Goal: Task Accomplishment & Management: Manage account settings

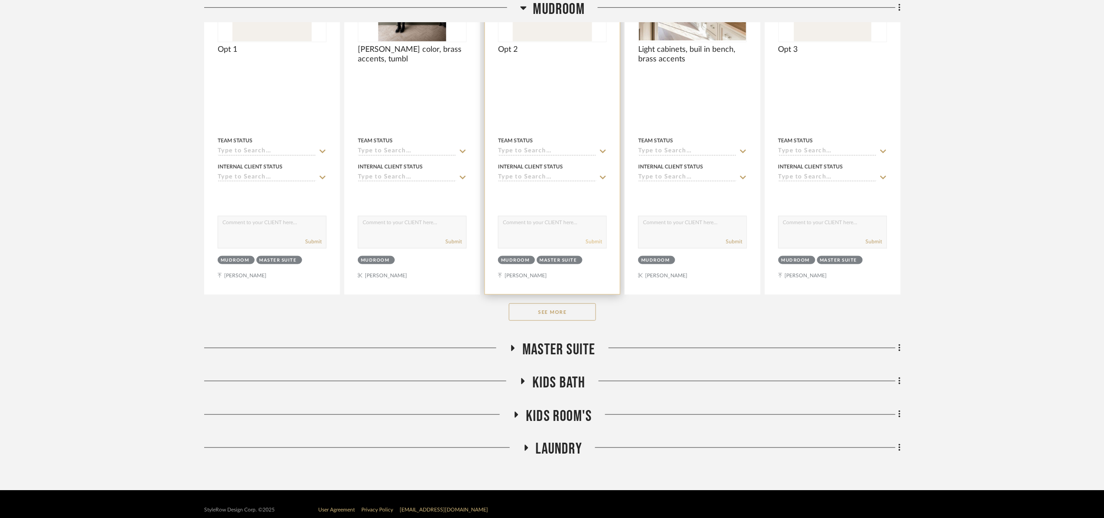
scroll to position [340, 0]
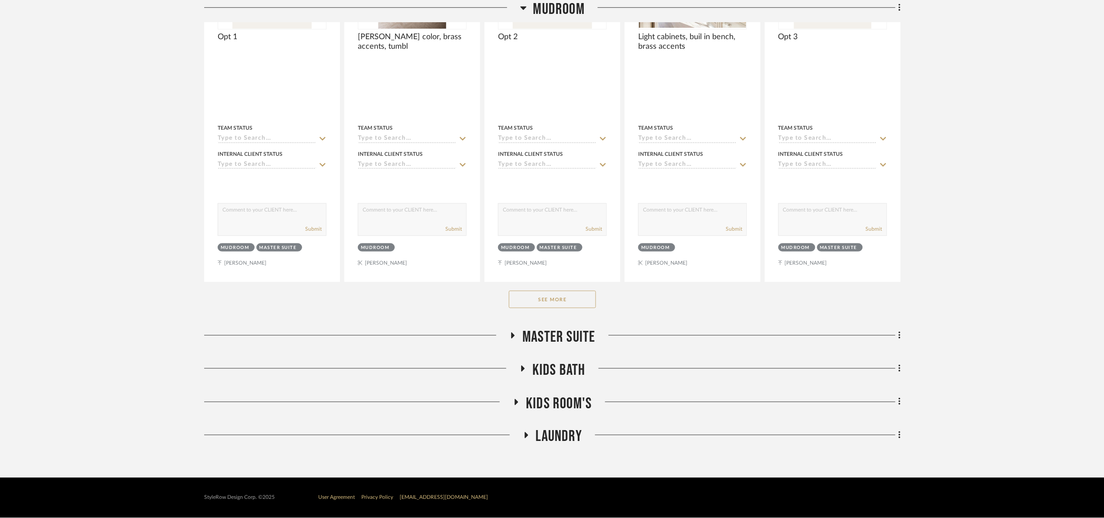
click at [578, 301] on button "See More" at bounding box center [552, 299] width 87 height 17
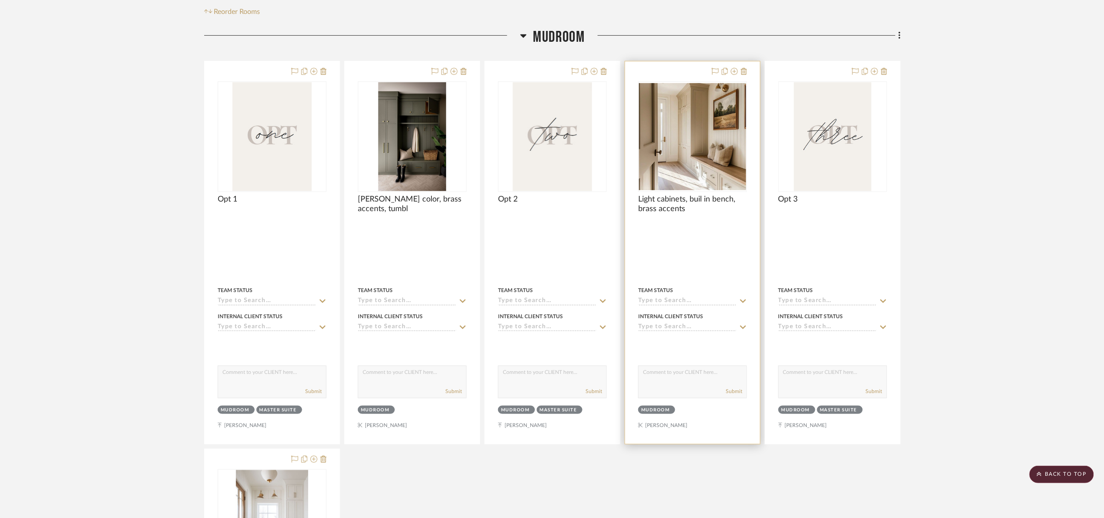
scroll to position [0, 0]
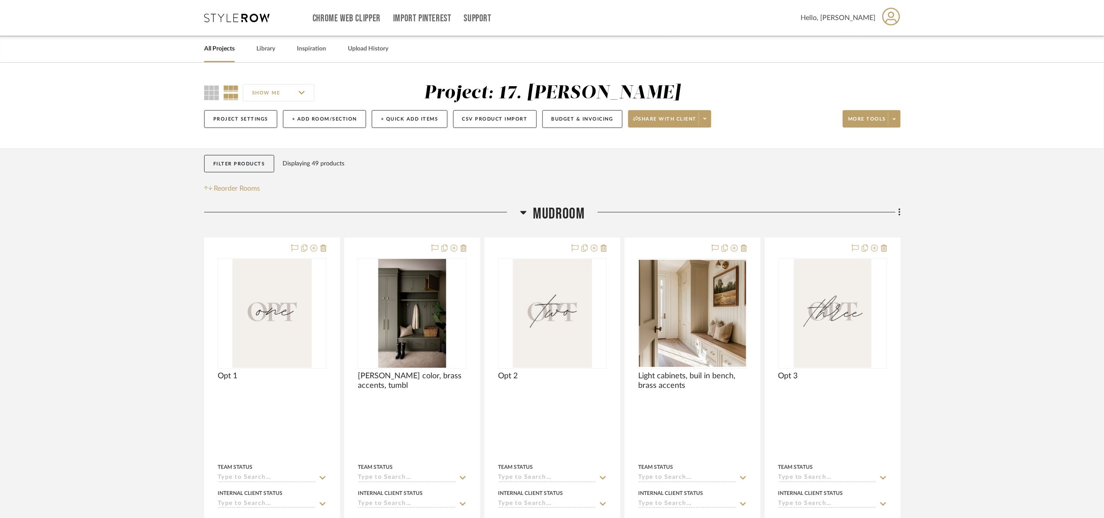
drag, startPoint x: 556, startPoint y: 216, endPoint x: 549, endPoint y: 226, distance: 11.8
click at [556, 217] on span "Mudroom" at bounding box center [558, 214] width 51 height 19
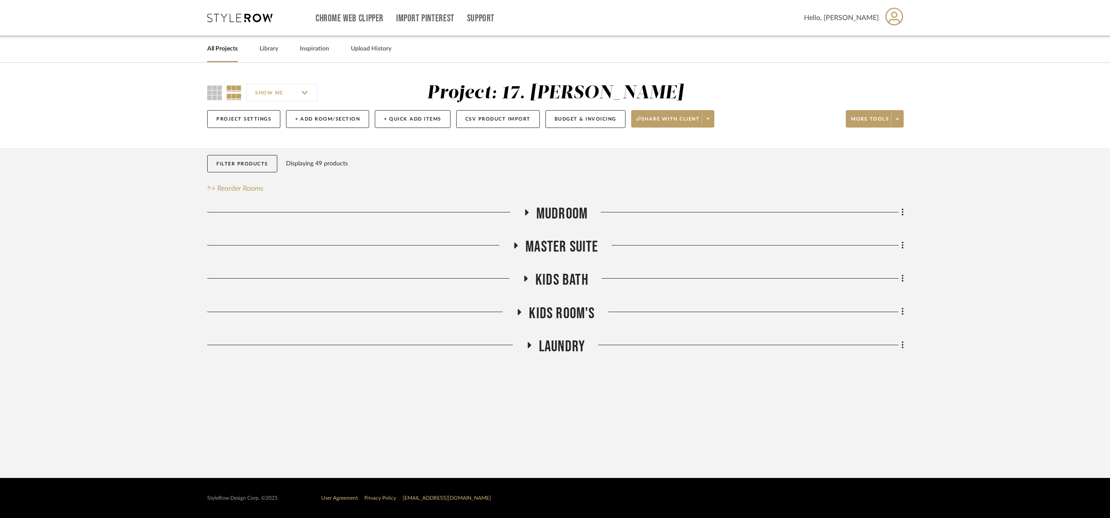
click at [547, 263] on div "Mudroom Master Suite Kids Bath Kids Room's Laundry Sorry, we can’t find any pro…" at bounding box center [555, 282] width 697 height 155
click at [540, 250] on span "Master Suite" at bounding box center [561, 247] width 73 height 19
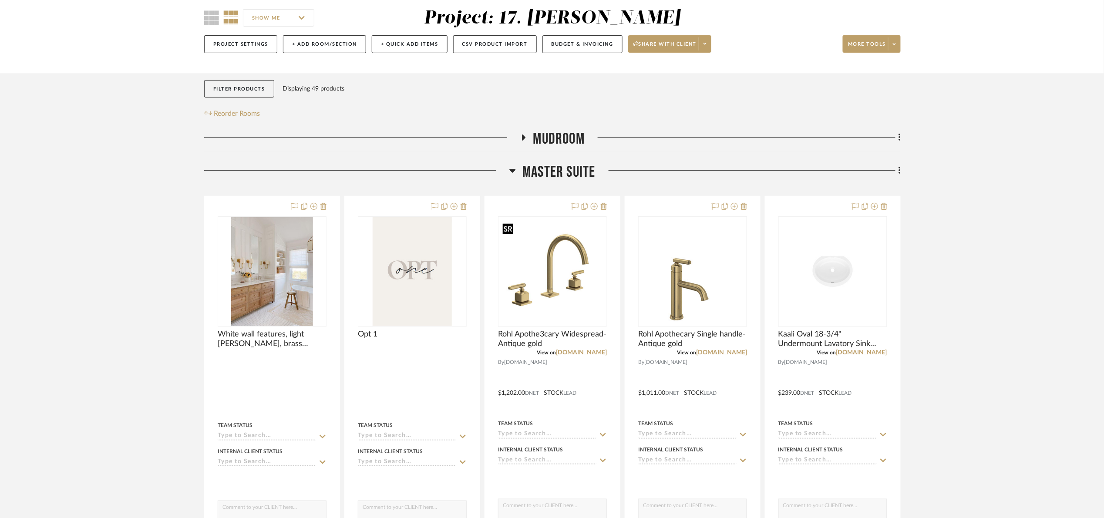
scroll to position [65, 0]
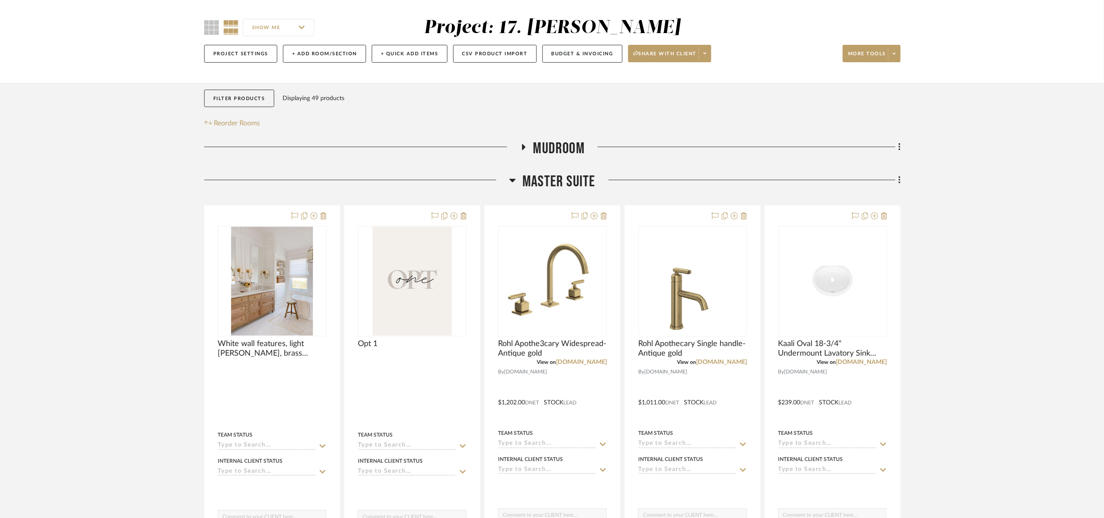
click at [553, 179] on span "Master Suite" at bounding box center [558, 181] width 73 height 19
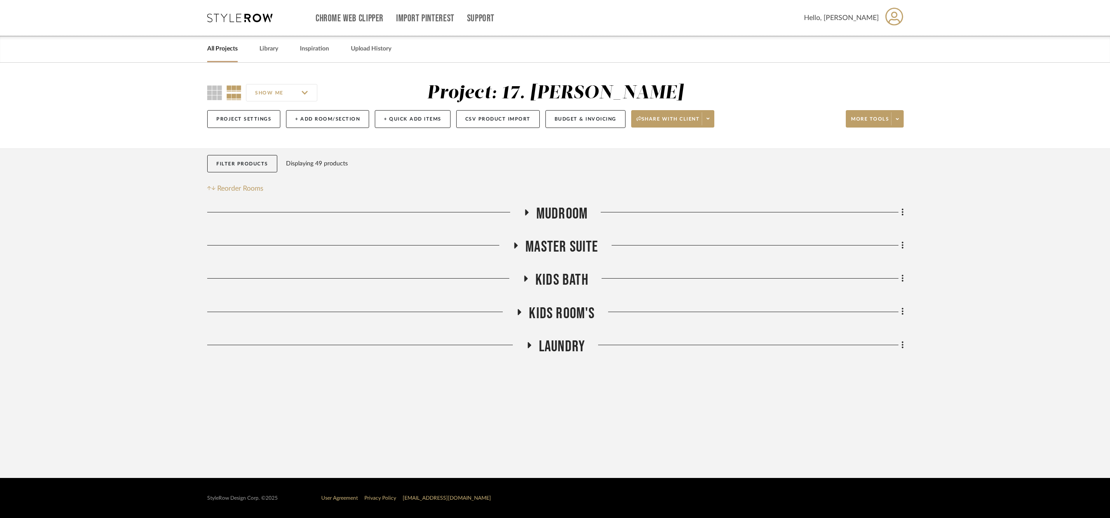
click at [567, 321] on span "Kids Room's" at bounding box center [562, 313] width 66 height 19
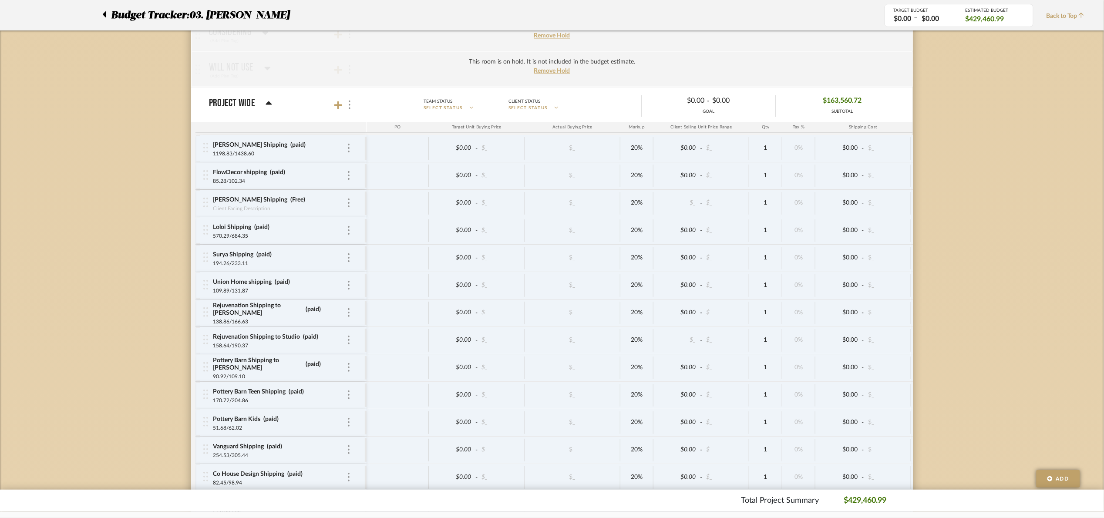
scroll to position [1991, 0]
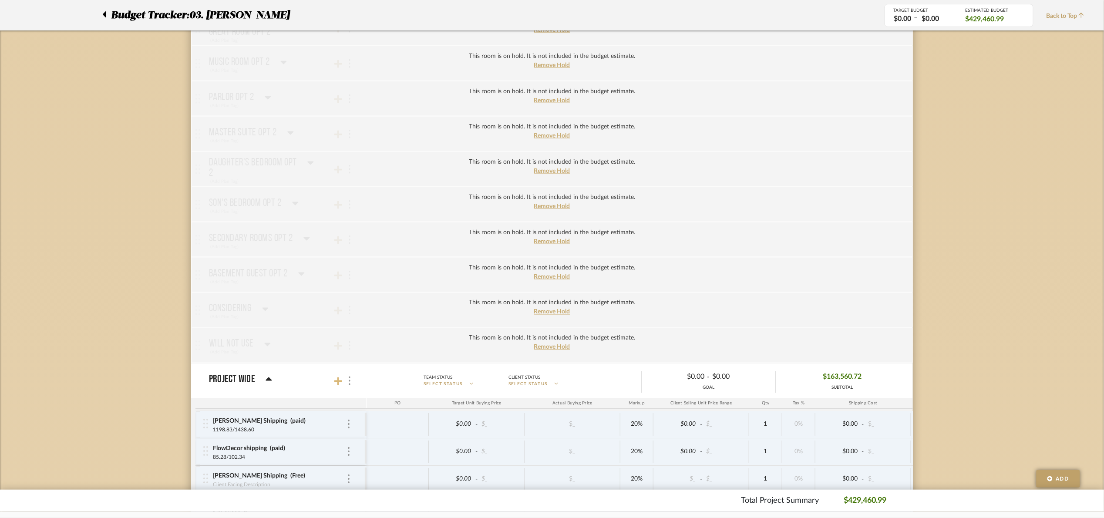
click at [340, 386] on icon at bounding box center [338, 381] width 8 height 9
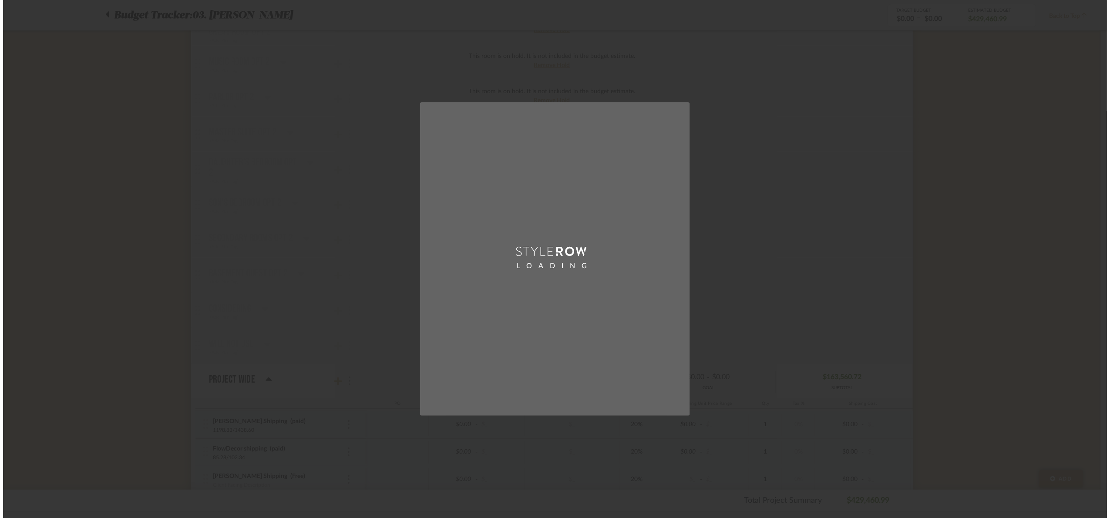
scroll to position [0, 0]
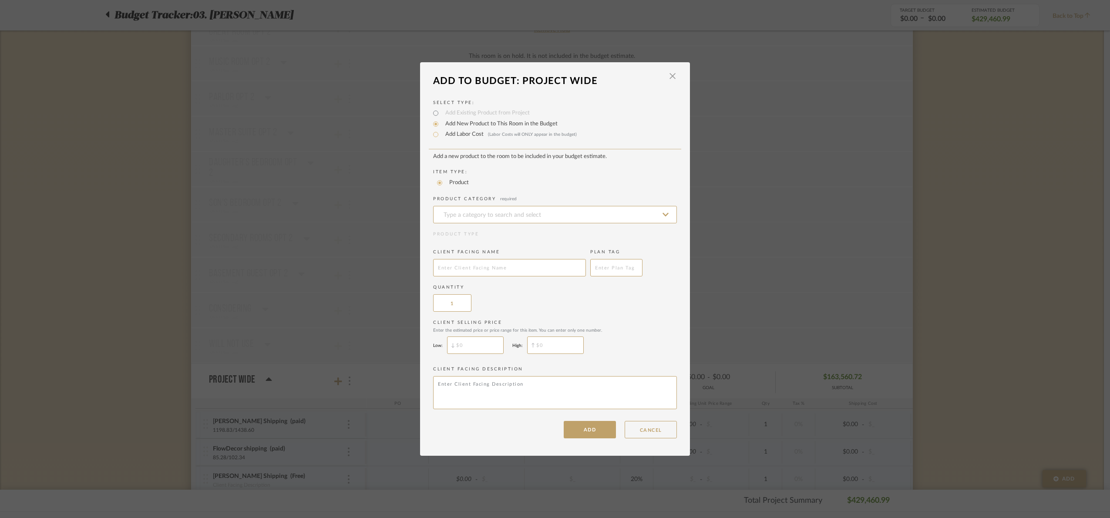
drag, startPoint x: 452, startPoint y: 134, endPoint x: 457, endPoint y: 172, distance: 37.7
click at [452, 135] on label "Add Labor Cost (Labor Costs will ONLY appear in the budget)" at bounding box center [509, 134] width 136 height 9
click at [441, 135] on input "Add Labor Cost (Labor Costs will ONLY appear in the budget)" at bounding box center [436, 134] width 10 height 10
radio input "true"
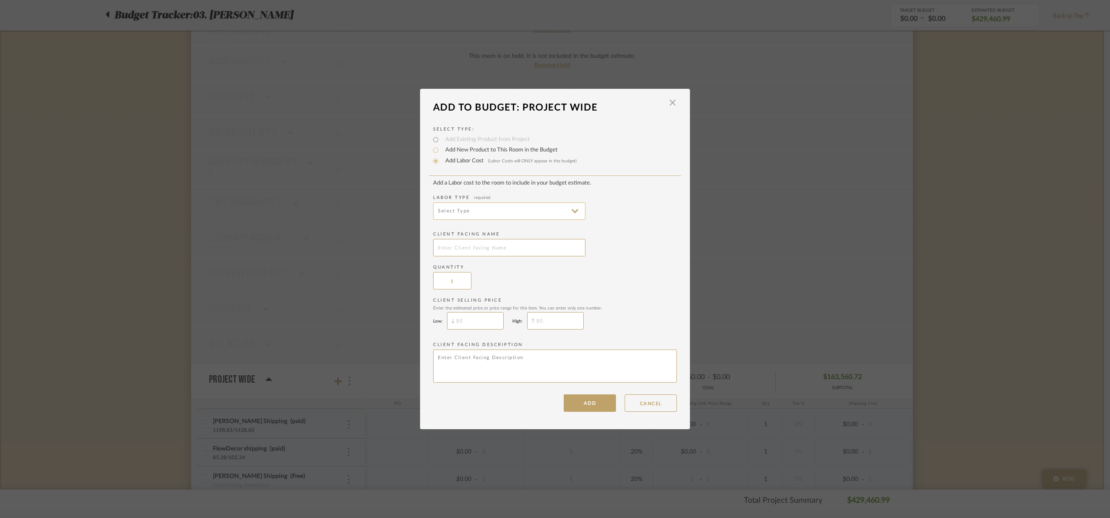
click at [472, 211] on input at bounding box center [509, 210] width 152 height 17
drag, startPoint x: 470, startPoint y: 320, endPoint x: 468, endPoint y: 300, distance: 19.7
click at [470, 320] on span "Installation" at bounding box center [507, 315] width 152 height 21
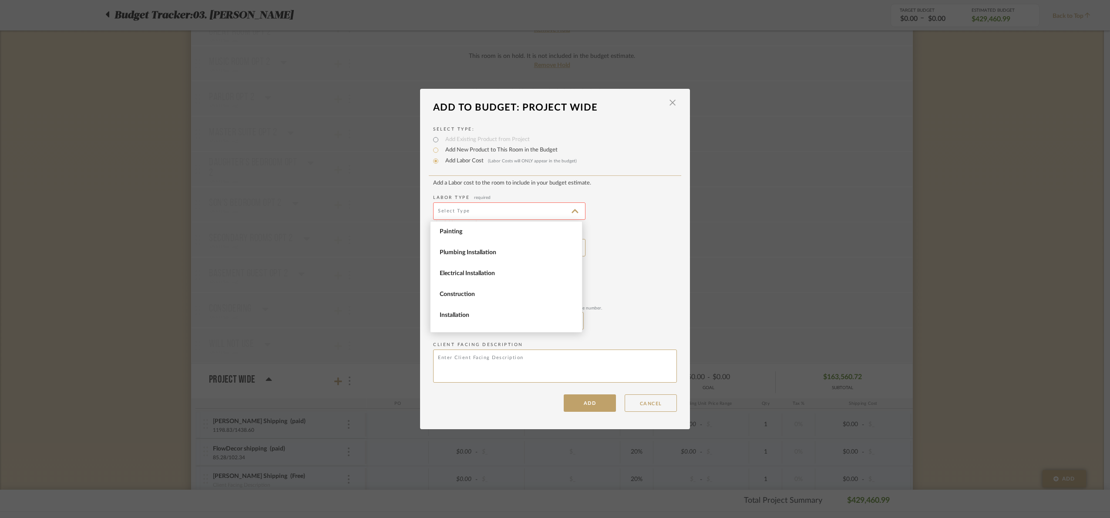
type input "Installation"
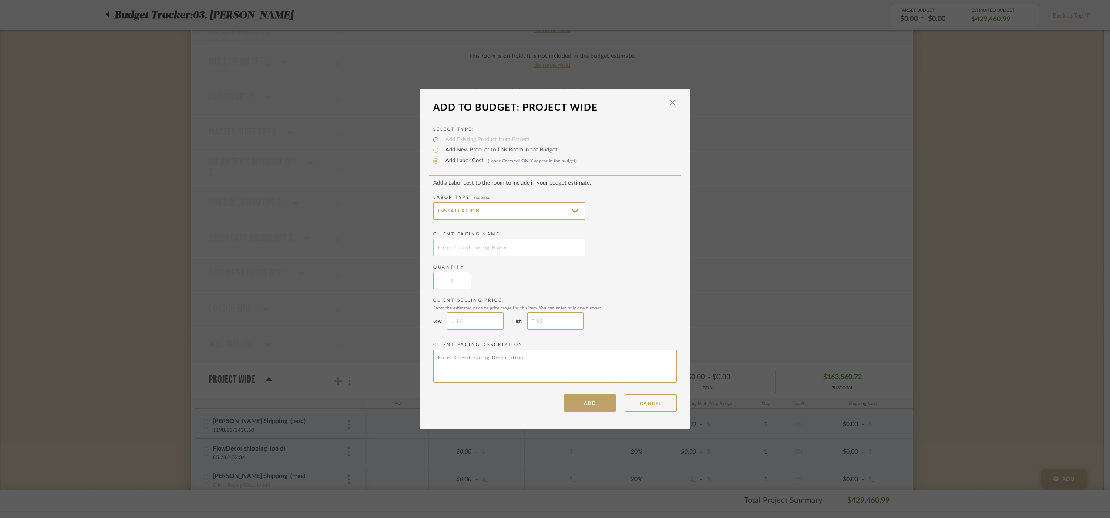
click at [471, 246] on input "text" at bounding box center [509, 247] width 152 height 17
type input "Azael new"
click at [599, 407] on button "ADD" at bounding box center [590, 402] width 52 height 17
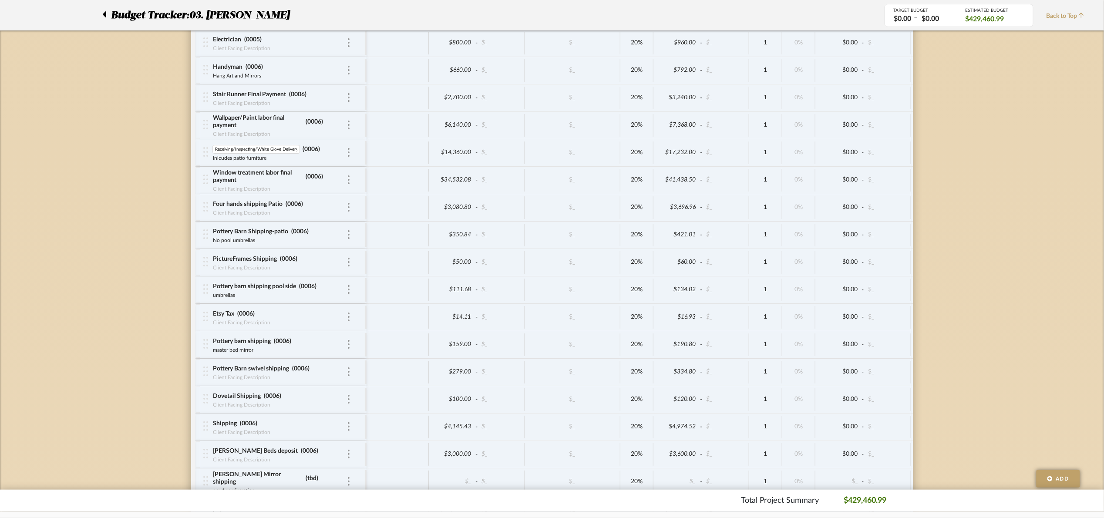
drag, startPoint x: 298, startPoint y: 165, endPoint x: 169, endPoint y: 177, distance: 129.4
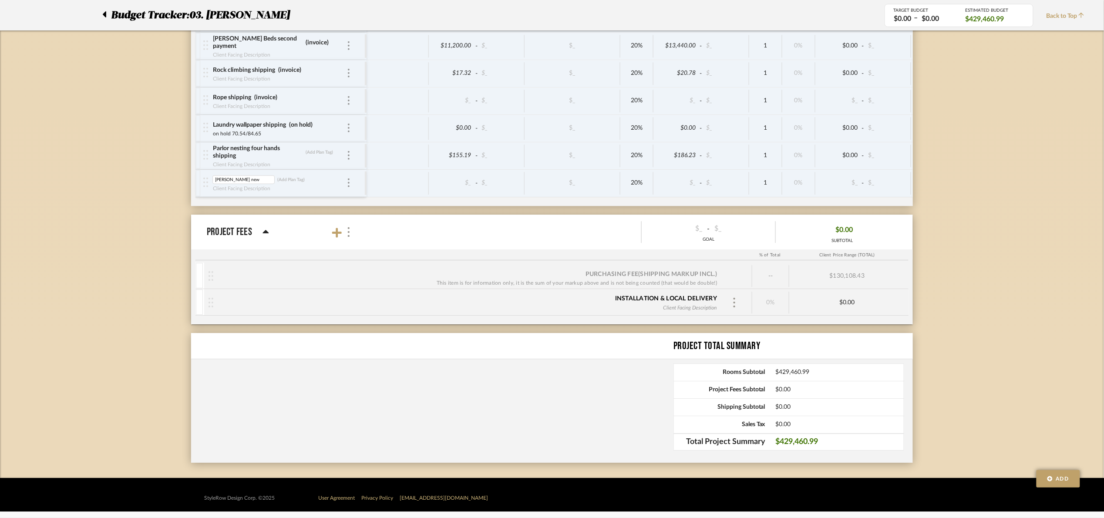
drag, startPoint x: 211, startPoint y: 187, endPoint x: 196, endPoint y: 192, distance: 15.1
click at [196, 192] on div "Azael new Azael new (Add Plan Tag) Client Facing Description" at bounding box center [280, 183] width 171 height 27
type input "Receiving/Inspecting/White Glove Delivery"
type input "N"
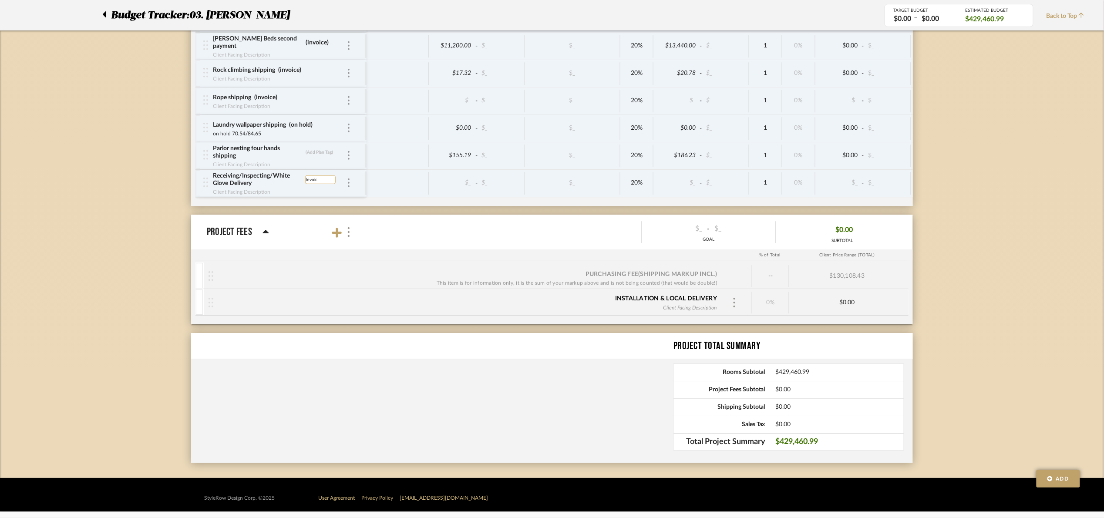
type input "Invoice"
type input "Coffee tables, swivels"
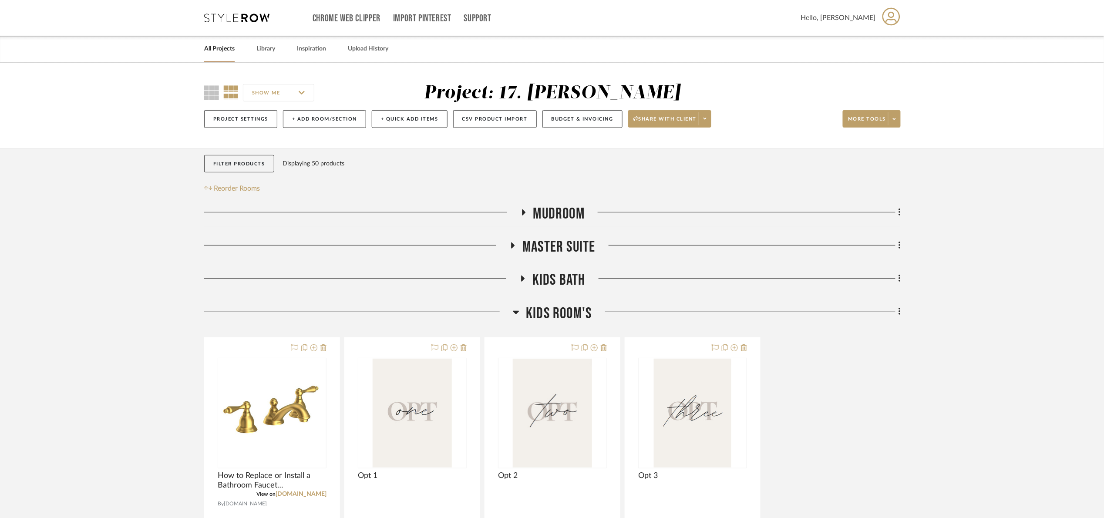
click at [561, 311] on span "Kids Room's" at bounding box center [559, 313] width 66 height 19
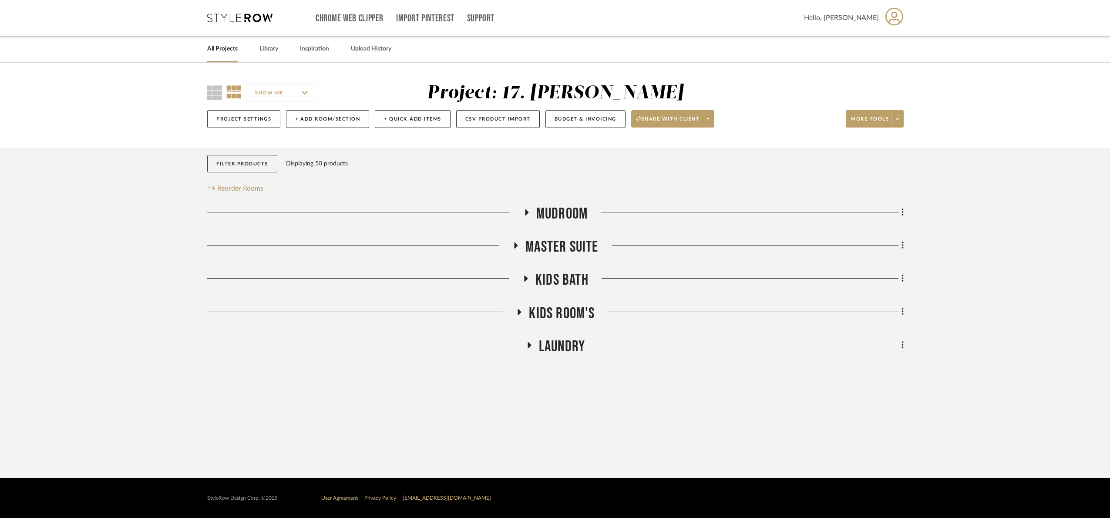
click at [567, 286] on span "Kids Bath" at bounding box center [561, 280] width 53 height 19
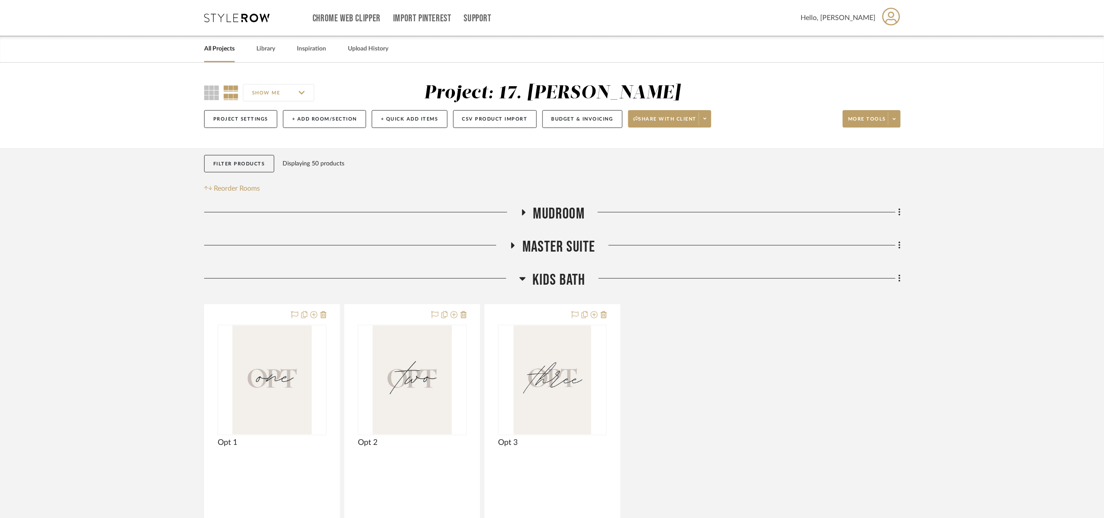
click at [571, 288] on span "Kids Bath" at bounding box center [558, 280] width 53 height 19
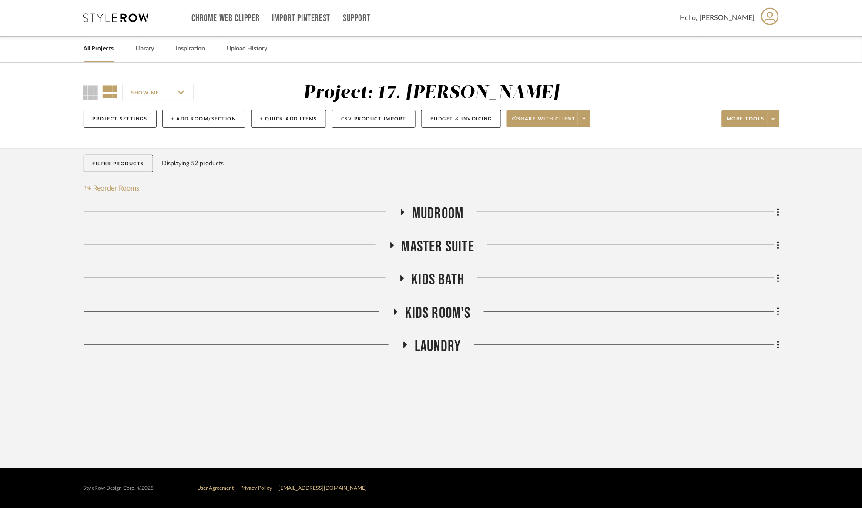
click at [426, 281] on span "Kids Bath" at bounding box center [438, 280] width 53 height 19
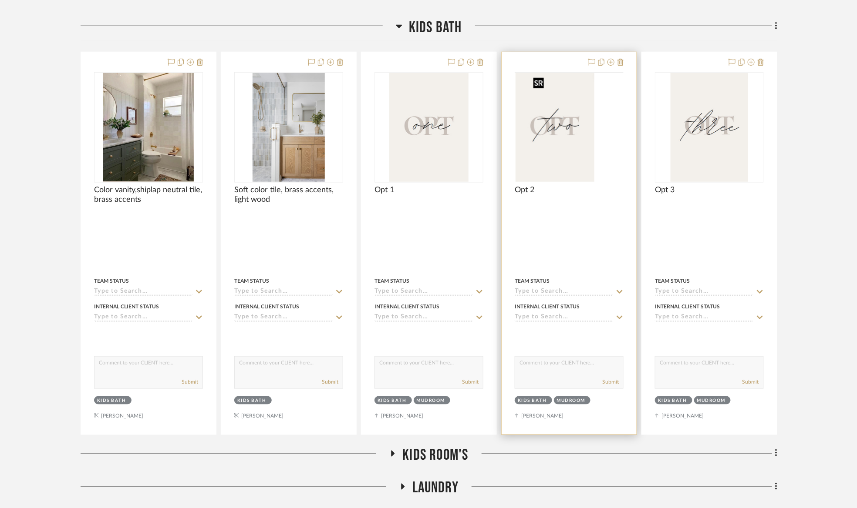
scroll to position [261, 0]
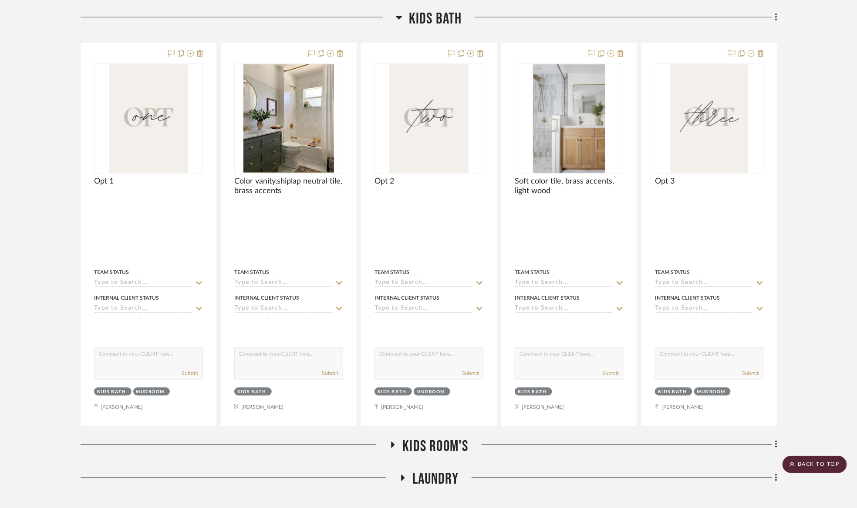
click at [434, 18] on span "Kids Bath" at bounding box center [435, 19] width 53 height 19
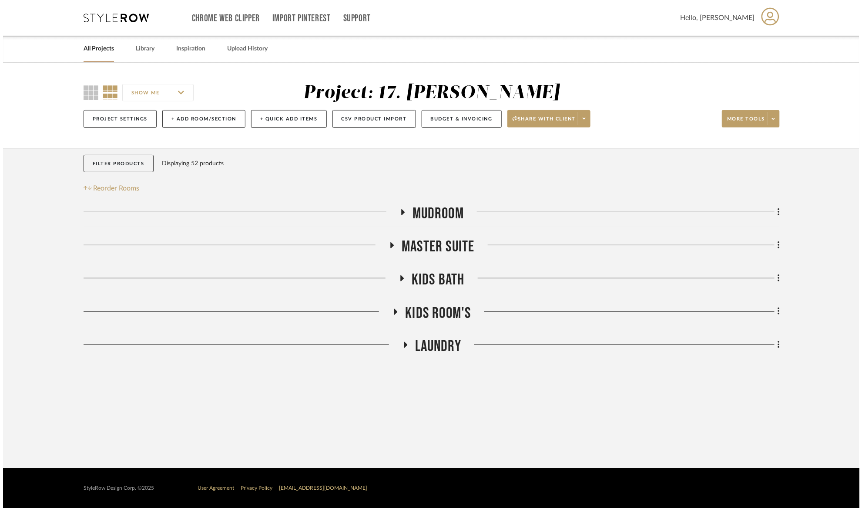
scroll to position [0, 0]
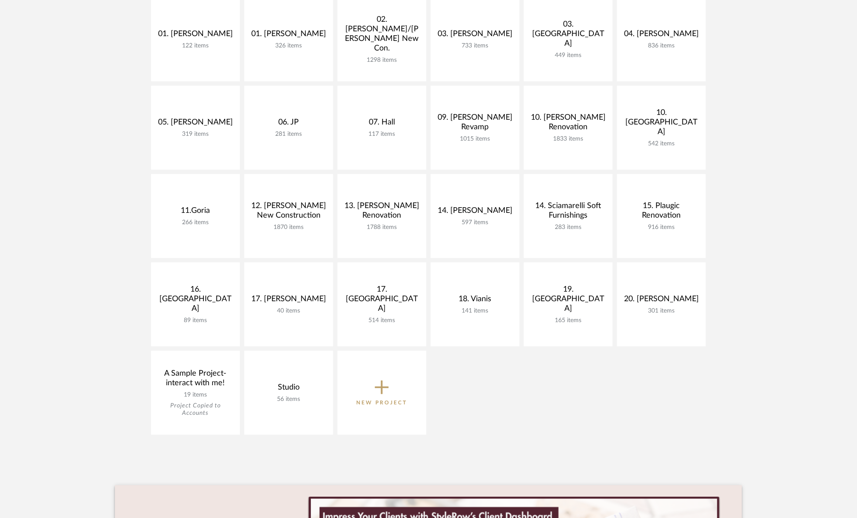
scroll to position [261, 0]
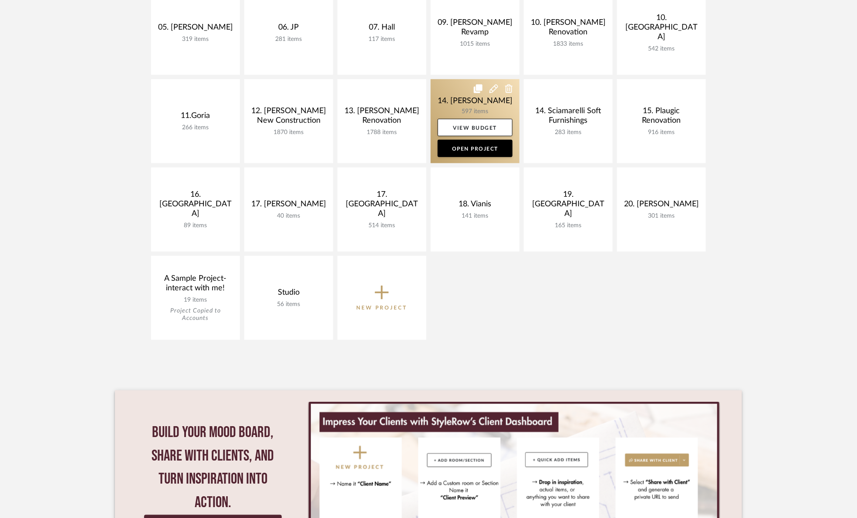
click at [447, 108] on link at bounding box center [475, 121] width 89 height 84
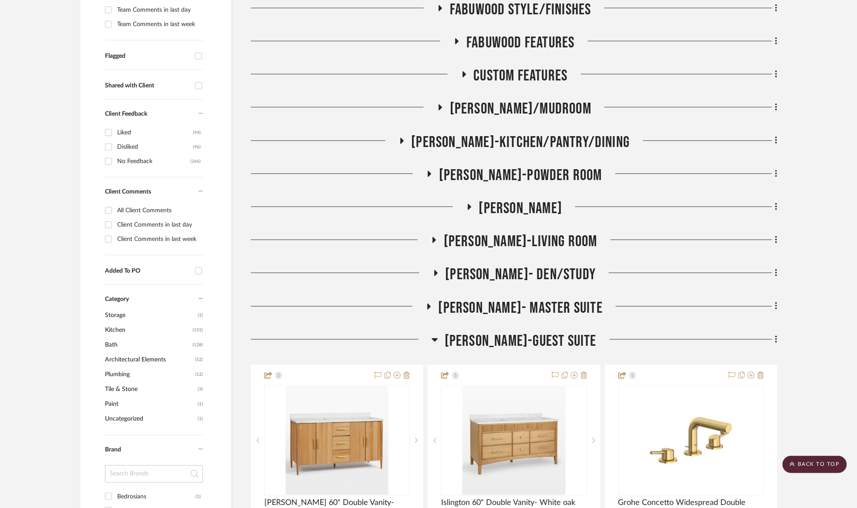
scroll to position [392, 0]
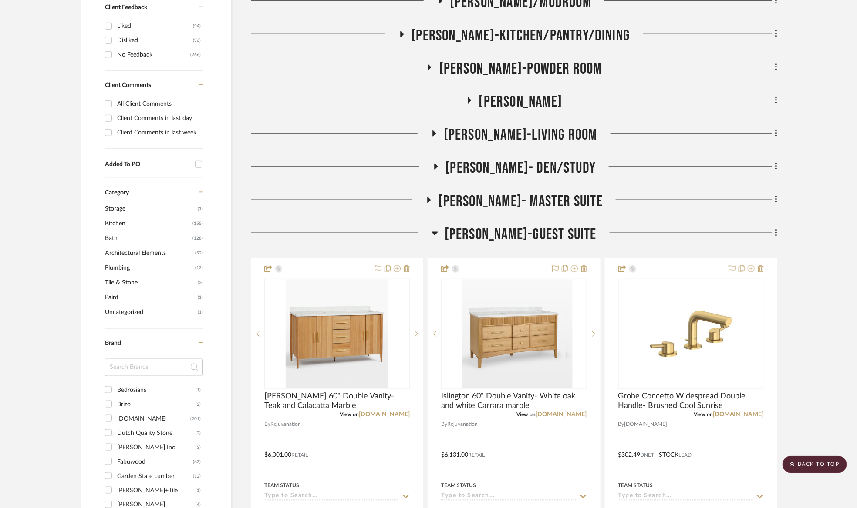
click at [512, 231] on span "Joann-Guest Suite" at bounding box center [520, 235] width 152 height 19
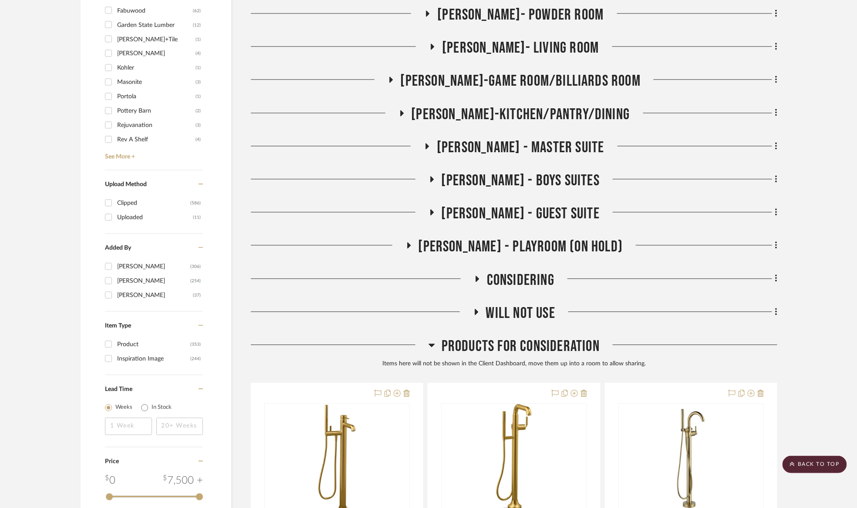
scroll to position [849, 0]
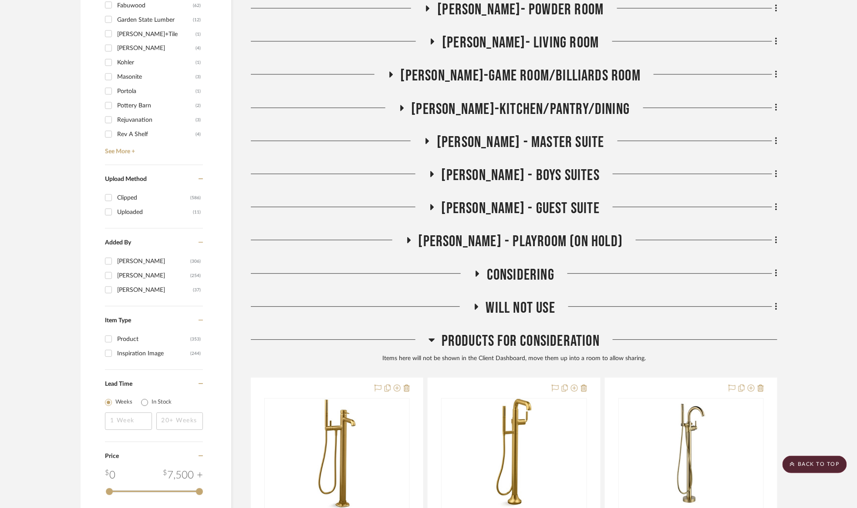
click at [537, 336] on span "Products For Consideration" at bounding box center [520, 341] width 158 height 19
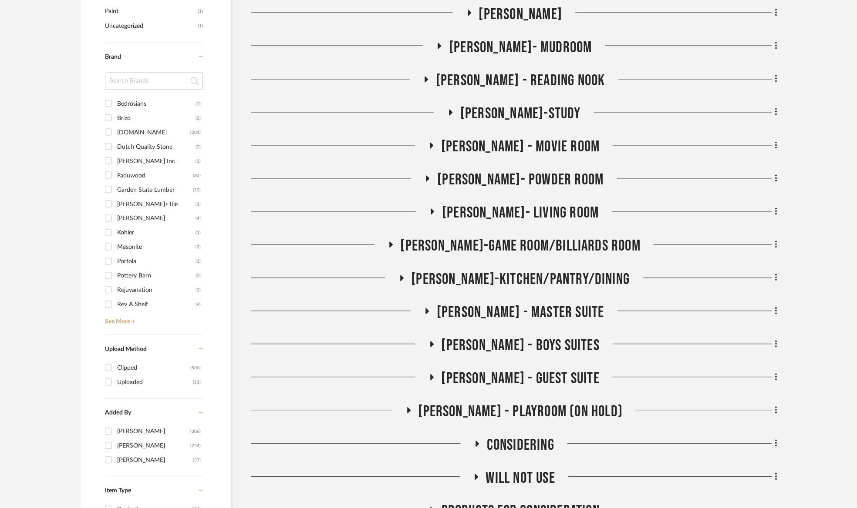
scroll to position [718, 0]
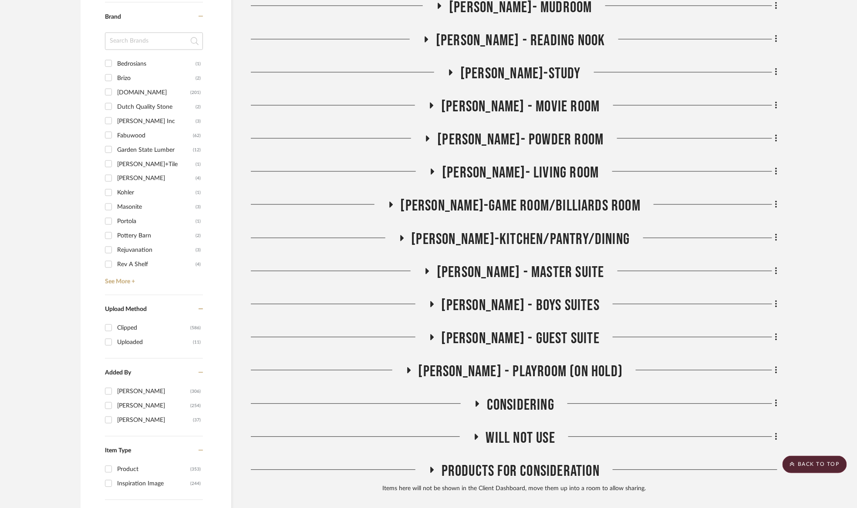
click at [532, 271] on span "Maria - Master Suite" at bounding box center [521, 273] width 168 height 19
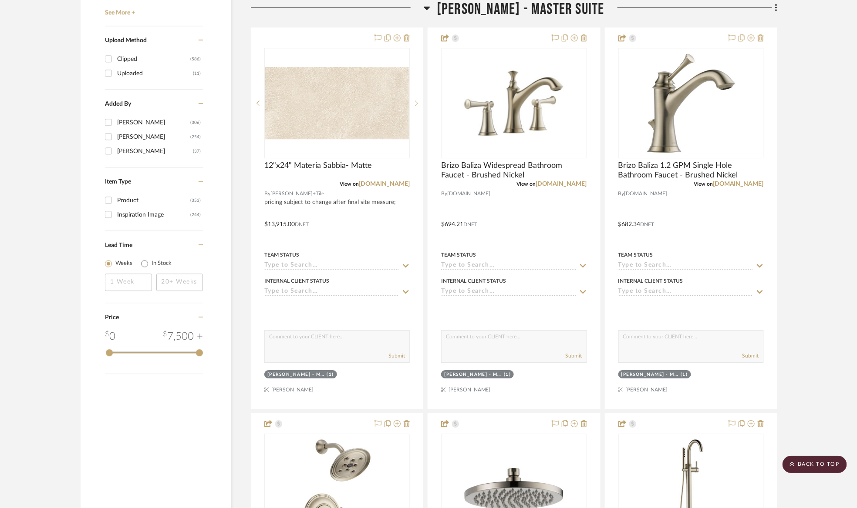
scroll to position [980, 0]
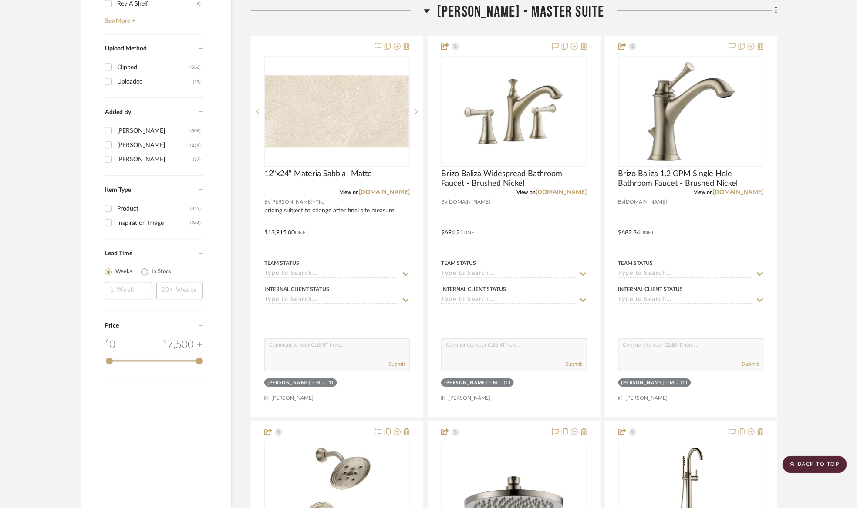
click at [128, 227] on div "Inspiration Image" at bounding box center [153, 223] width 73 height 14
click at [115, 227] on input "Inspiration Image (244)" at bounding box center [108, 223] width 14 height 14
checkbox input "true"
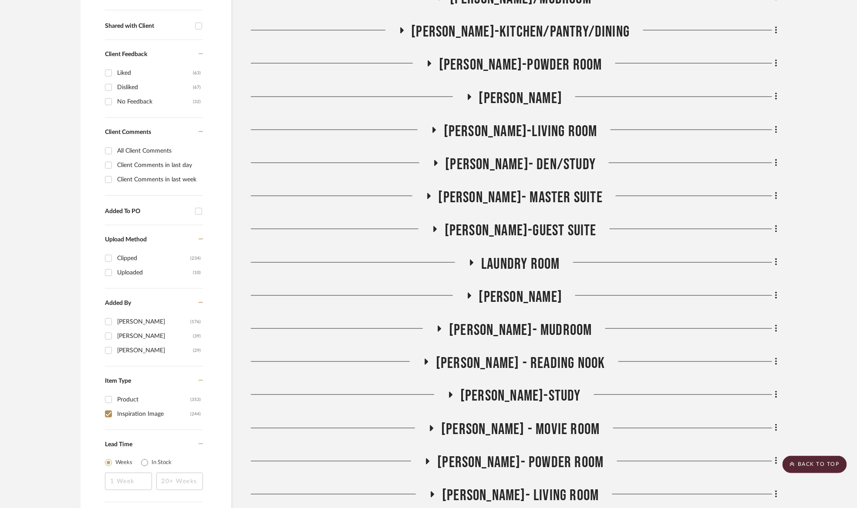
scroll to position [321, 0]
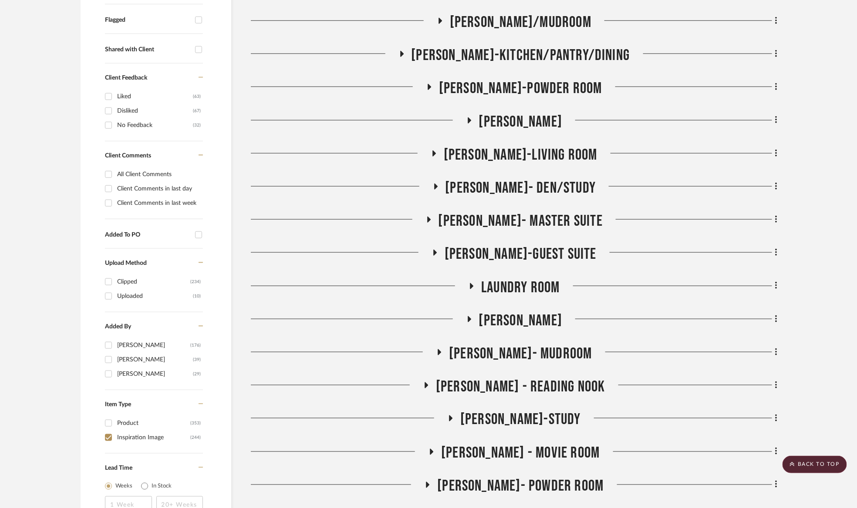
click at [548, 224] on span "Joann- Master Suite" at bounding box center [520, 221] width 164 height 19
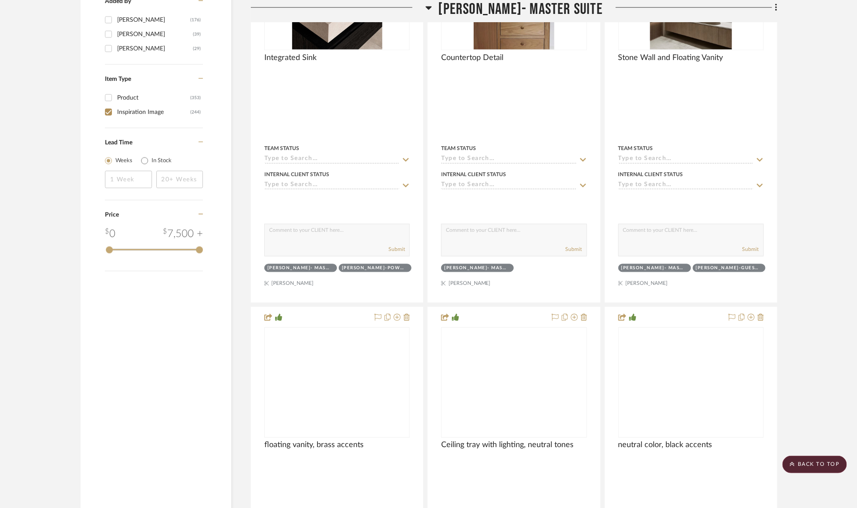
scroll to position [648, 0]
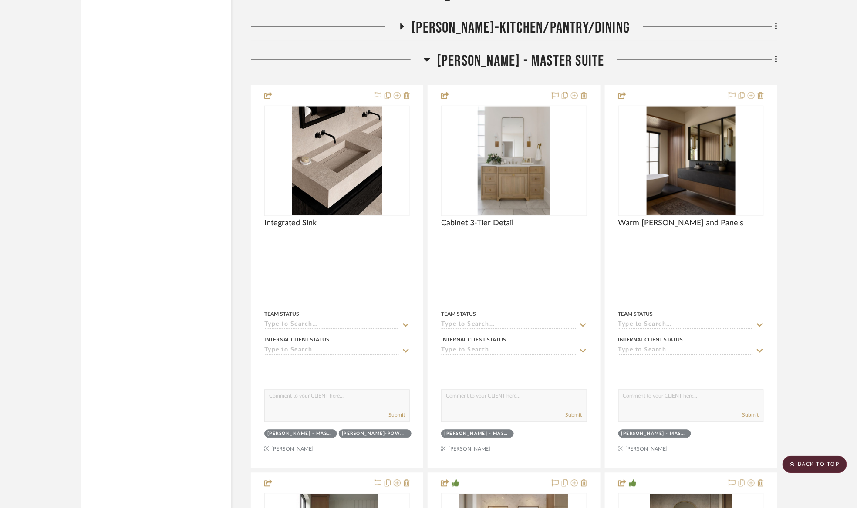
click at [530, 64] on span "Maria - Master Suite" at bounding box center [521, 61] width 168 height 19
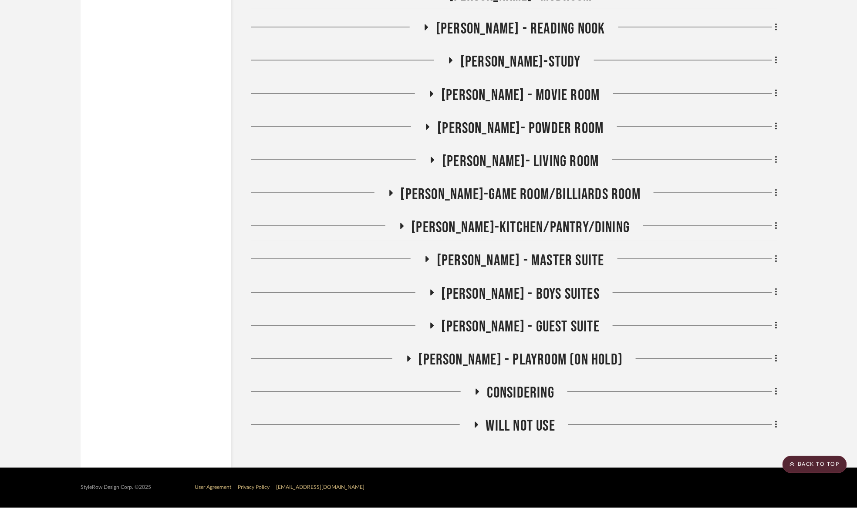
scroll to position [1887, 0]
click at [530, 292] on span "Maria - Boys Suites" at bounding box center [520, 294] width 158 height 19
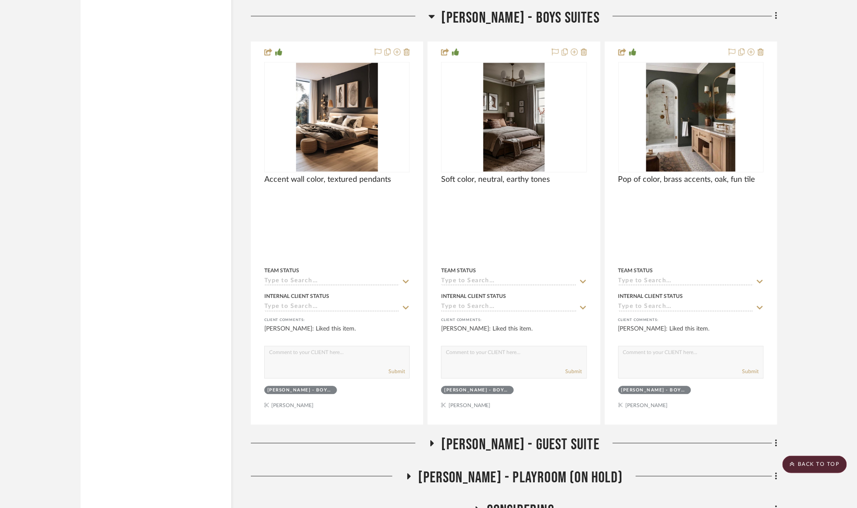
scroll to position [2086, 0]
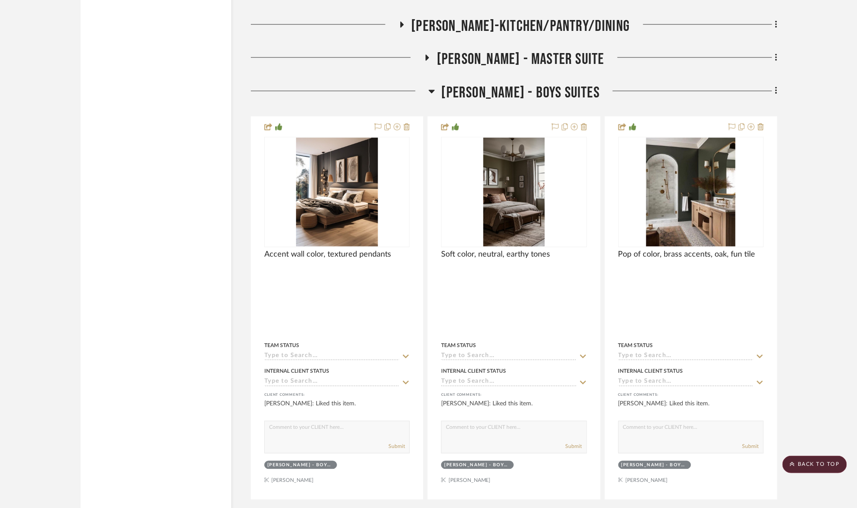
click at [484, 102] on span "Maria - Boys Suites" at bounding box center [520, 93] width 158 height 19
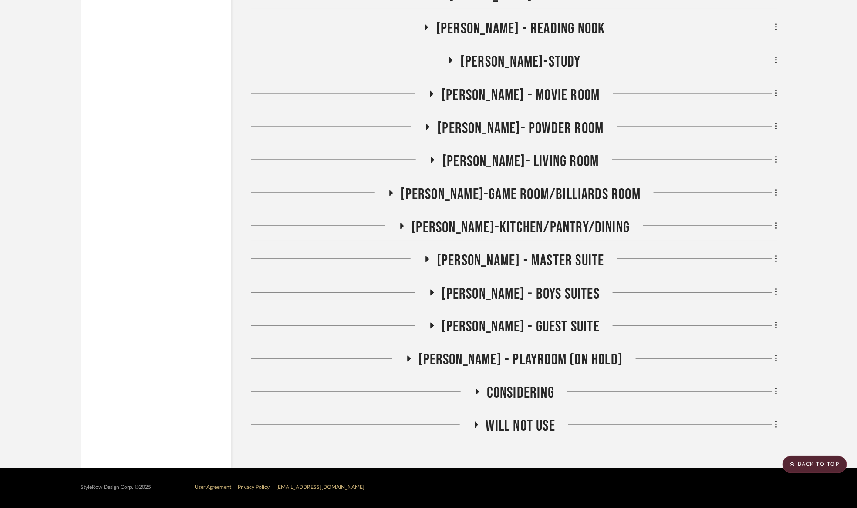
scroll to position [1887, 0]
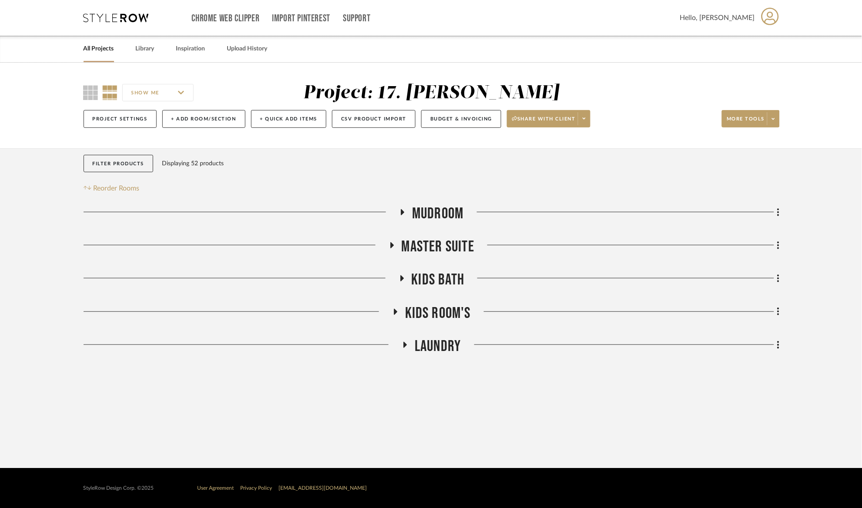
click at [457, 313] on span "Kids Room's" at bounding box center [438, 313] width 66 height 19
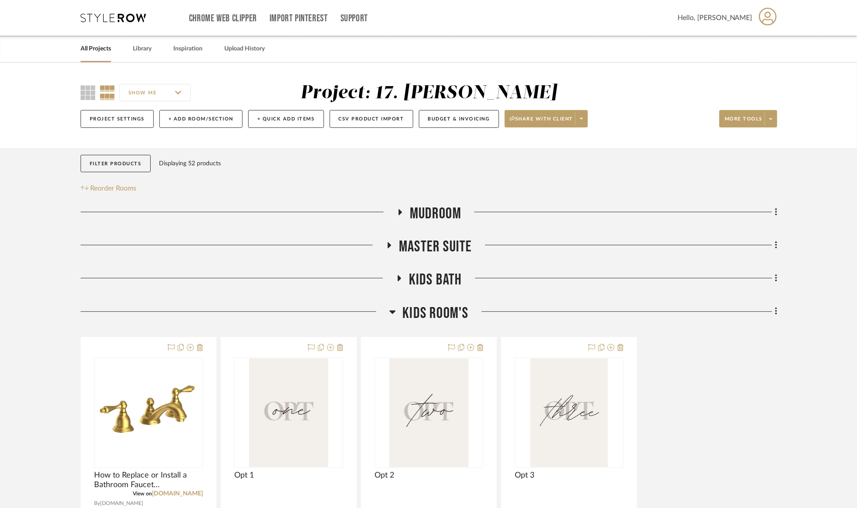
click at [448, 310] on span "Kids Room's" at bounding box center [435, 313] width 66 height 19
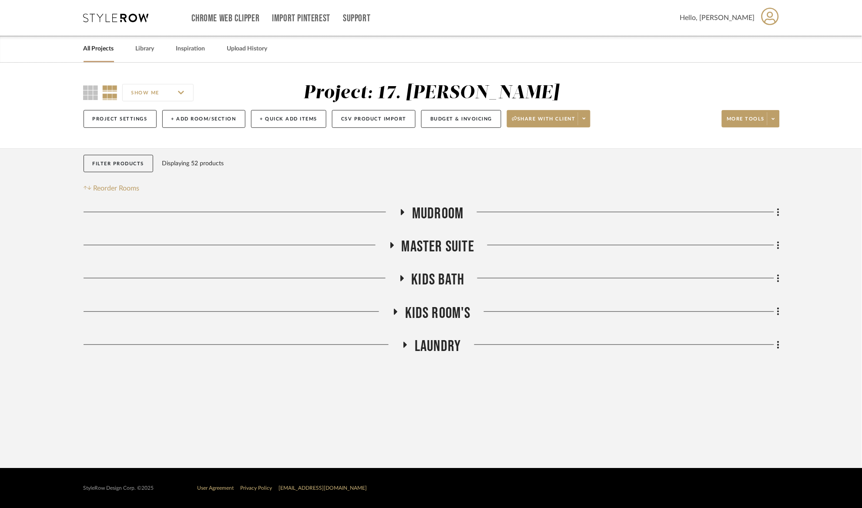
click at [441, 281] on span "Kids Bath" at bounding box center [438, 280] width 53 height 19
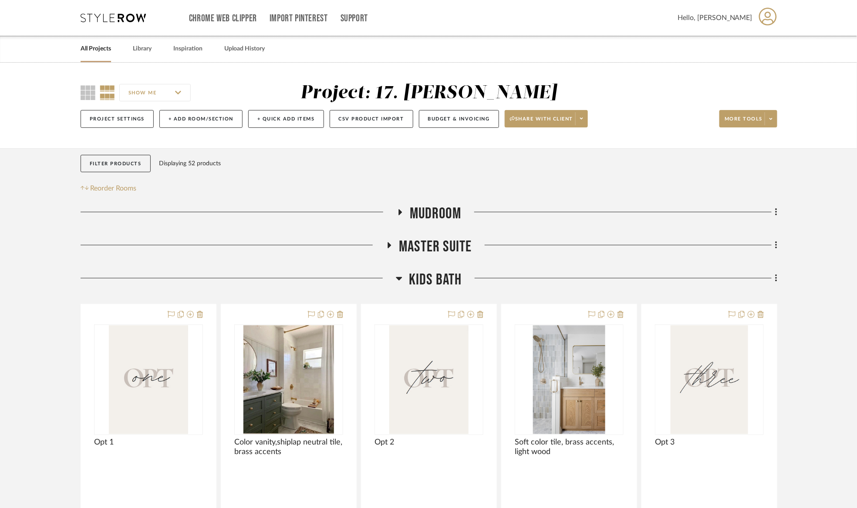
click at [440, 281] on span "Kids Bath" at bounding box center [435, 280] width 53 height 19
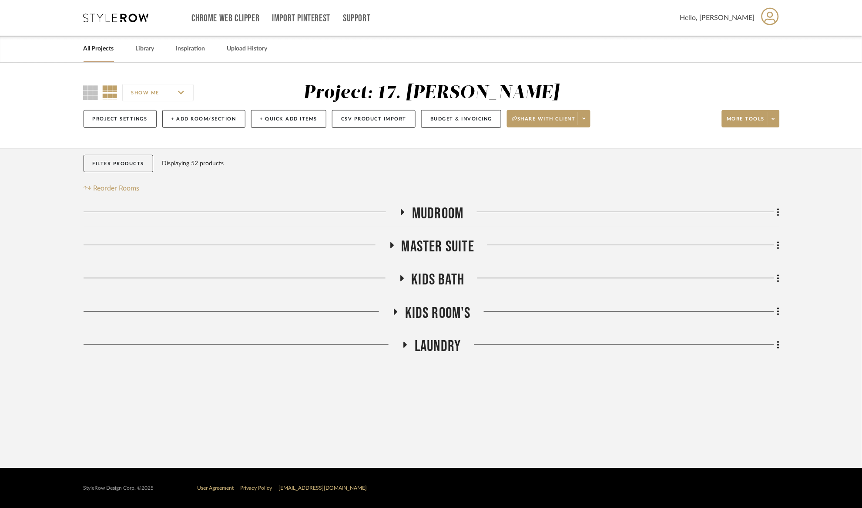
click at [445, 316] on span "Kids Room's" at bounding box center [438, 313] width 66 height 19
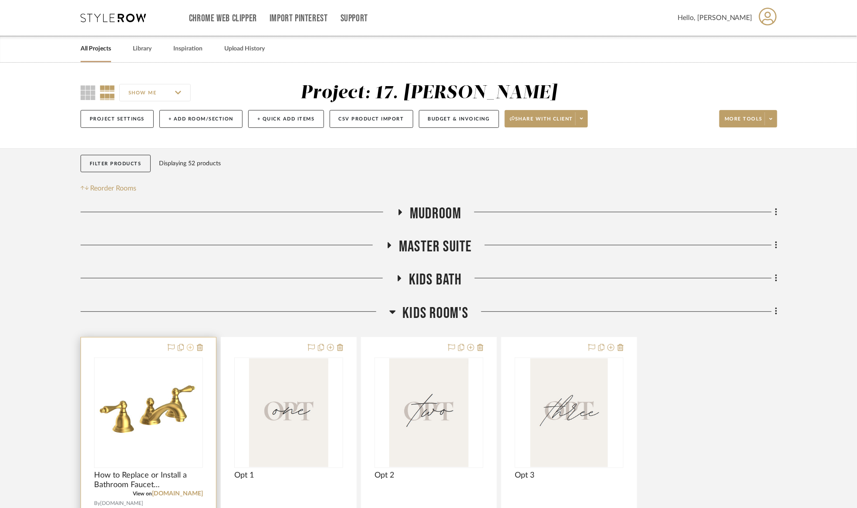
click at [189, 348] on icon at bounding box center [190, 347] width 7 height 7
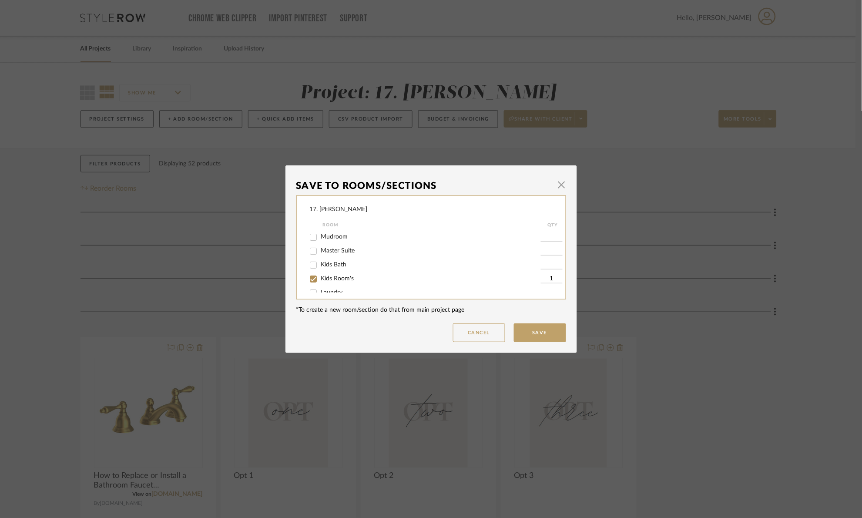
click at [335, 279] on span "Kids Room's" at bounding box center [337, 279] width 33 height 6
click at [320, 279] on input "Kids Room's" at bounding box center [313, 279] width 14 height 14
checkbox input "false"
drag, startPoint x: 327, startPoint y: 263, endPoint x: 526, endPoint y: 337, distance: 213.2
click at [327, 263] on span "Kids Bath" at bounding box center [334, 265] width 26 height 6
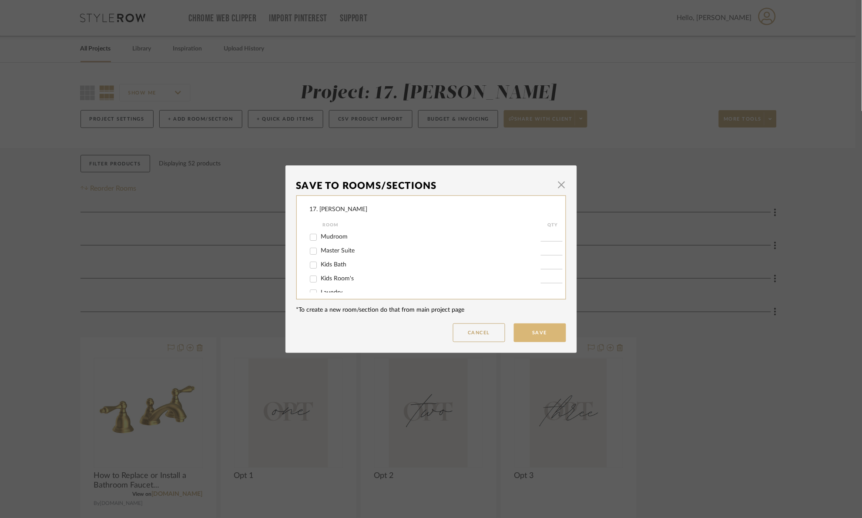
click at [320, 263] on input "Kids Bath" at bounding box center [313, 265] width 14 height 14
checkbox input "true"
type input "1"
click at [551, 326] on button "Save" at bounding box center [540, 332] width 52 height 19
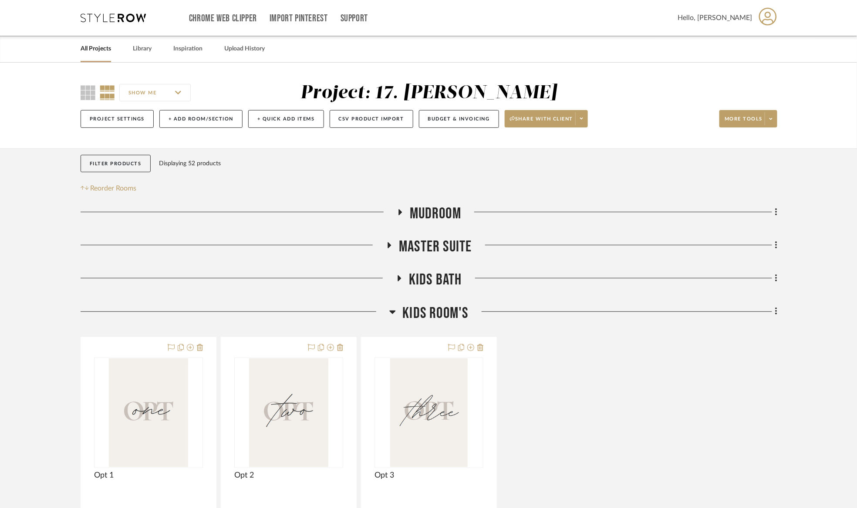
click at [400, 313] on h3 "Kids Room's" at bounding box center [428, 313] width 79 height 19
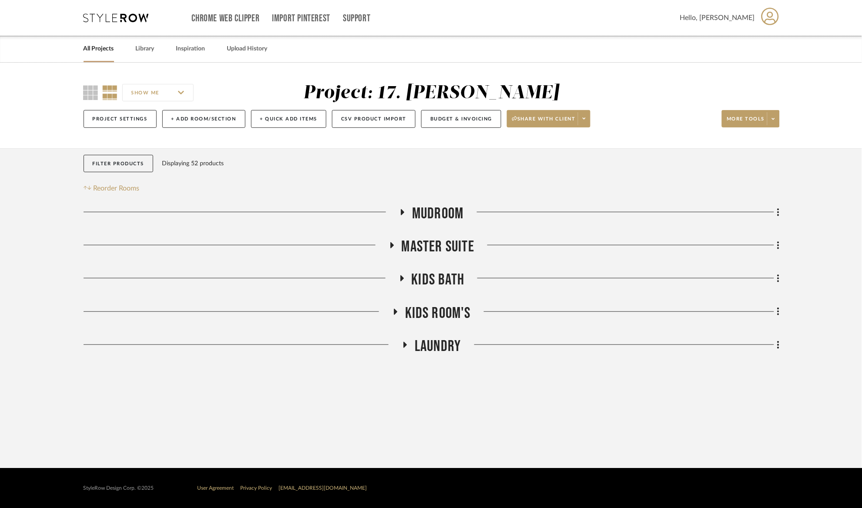
drag, startPoint x: 475, startPoint y: 274, endPoint x: 461, endPoint y: 282, distance: 16.4
click at [474, 274] on div at bounding box center [622, 282] width 315 height 22
click at [453, 282] on span "Kids Bath" at bounding box center [438, 280] width 53 height 19
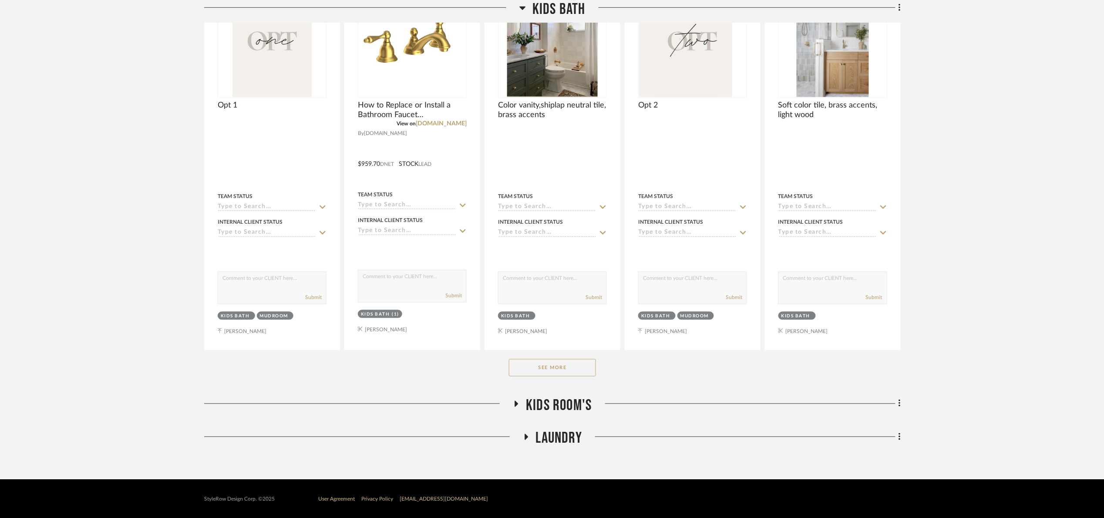
scroll to position [340, 0]
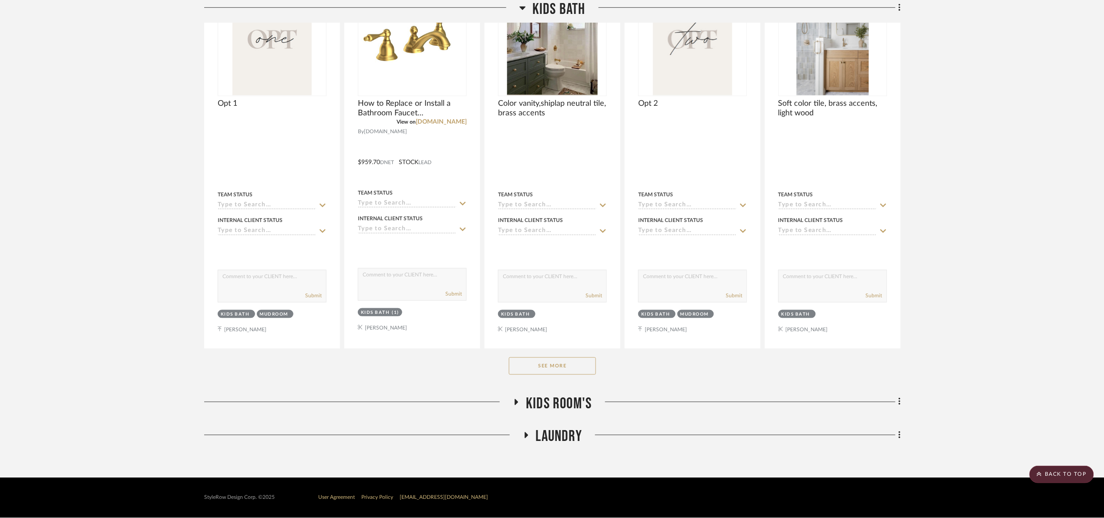
click at [571, 371] on button "See More" at bounding box center [552, 365] width 87 height 17
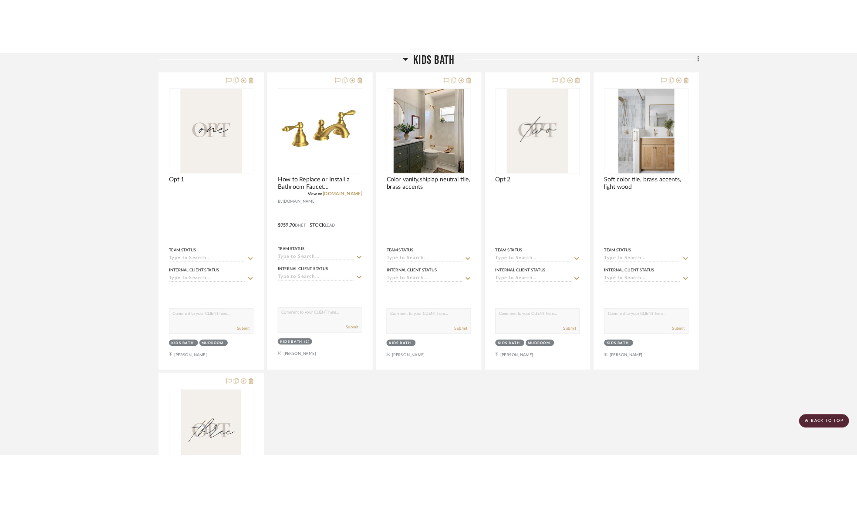
scroll to position [144, 0]
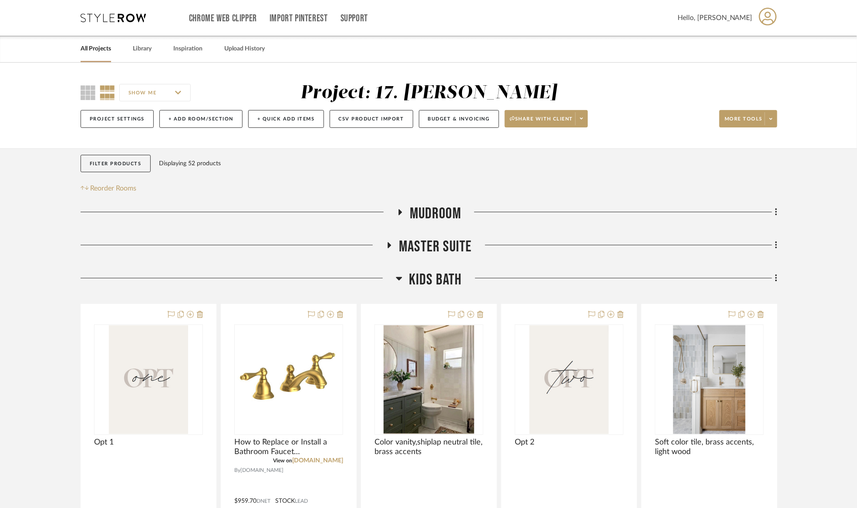
click at [444, 280] on span "Kids Bath" at bounding box center [435, 280] width 53 height 19
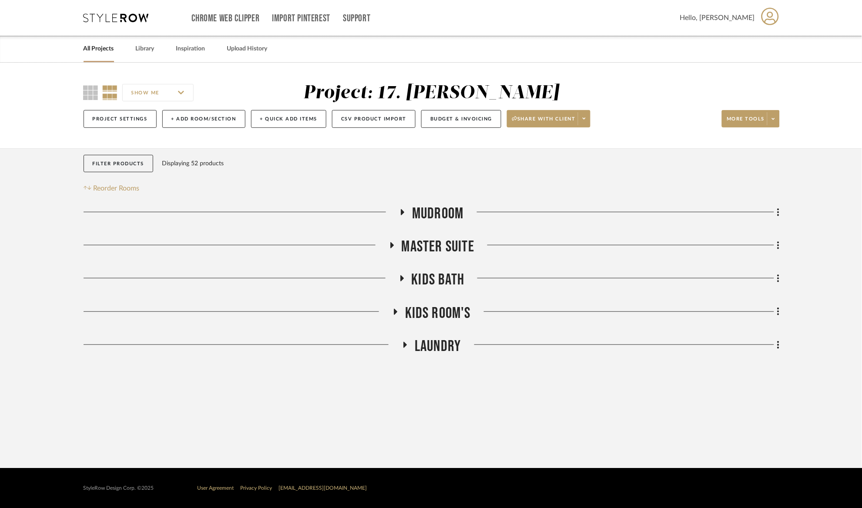
click at [441, 277] on span "Kids Bath" at bounding box center [438, 280] width 53 height 19
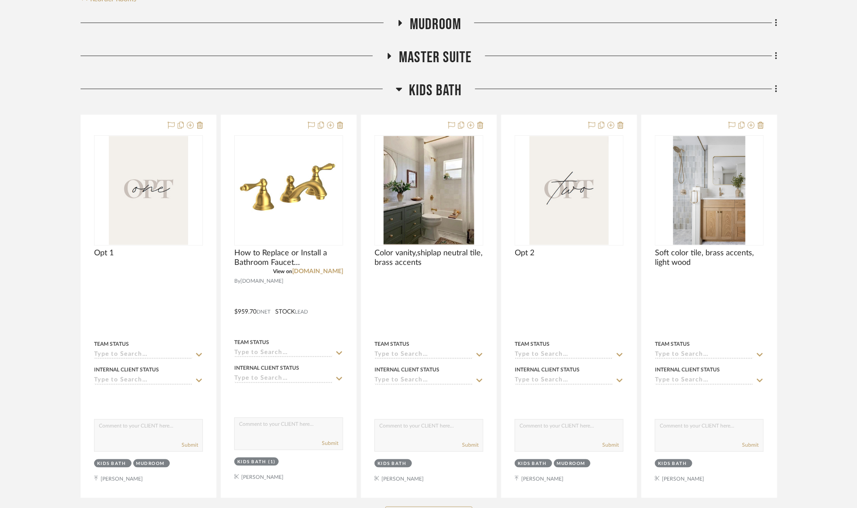
scroll to position [261, 0]
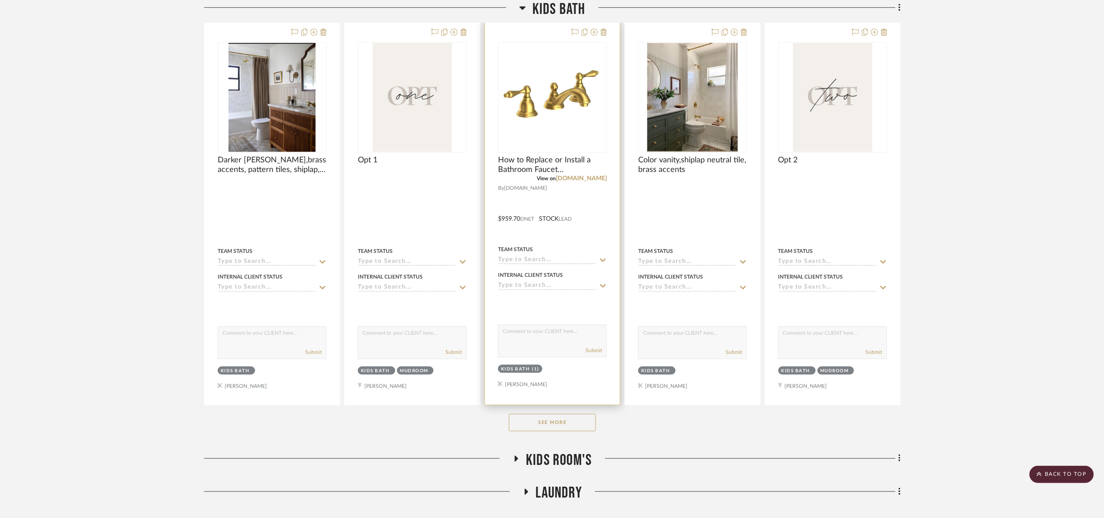
scroll to position [340, 0]
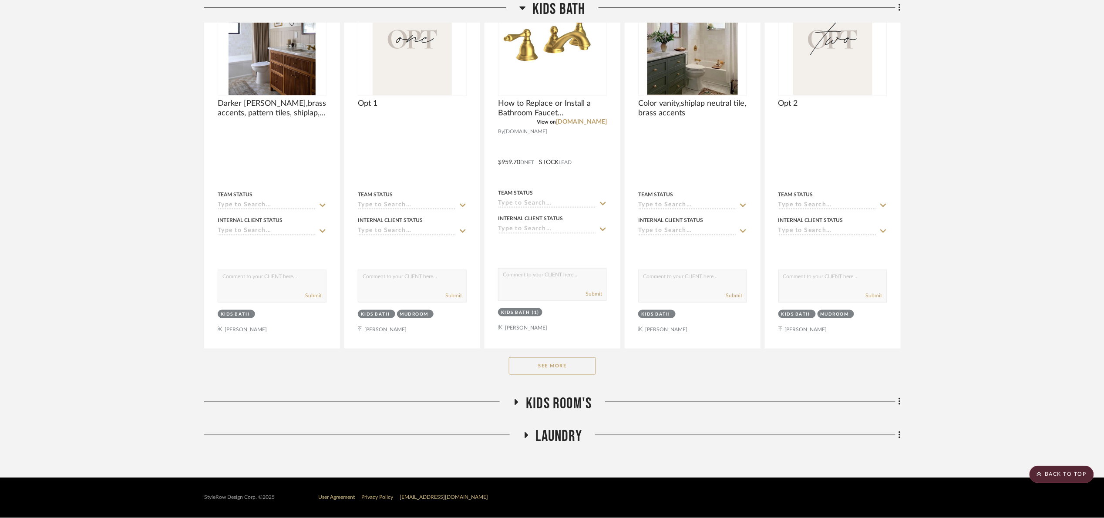
click at [545, 360] on button "See More" at bounding box center [552, 365] width 87 height 17
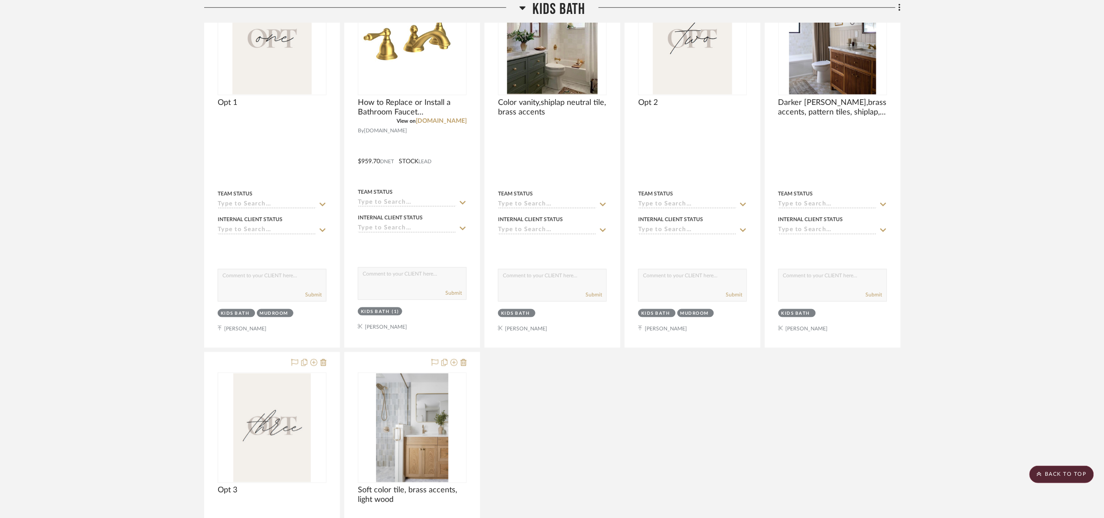
click at [862, 183] on project-details-page "SHOW ME Project: 17. [PERSON_NAME] Project Settings + Add Room/Section + Quick …" at bounding box center [552, 294] width 1104 height 1142
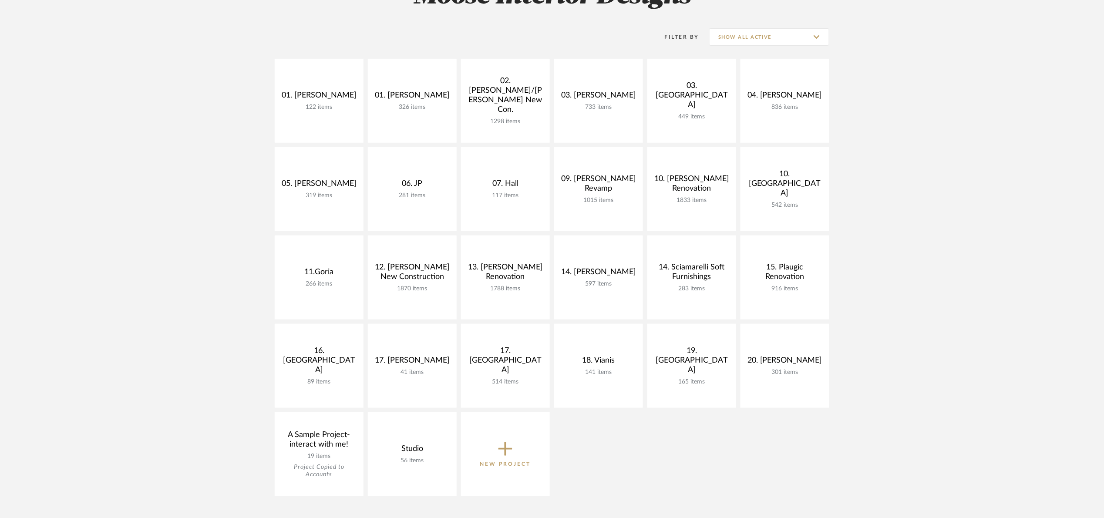
scroll to position [131, 0]
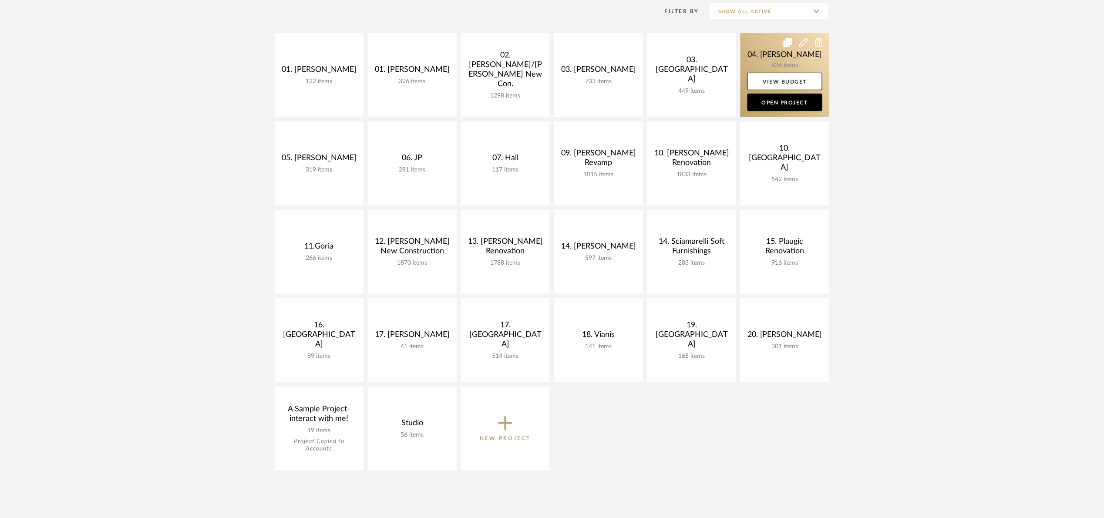
click at [761, 50] on link at bounding box center [785, 75] width 89 height 84
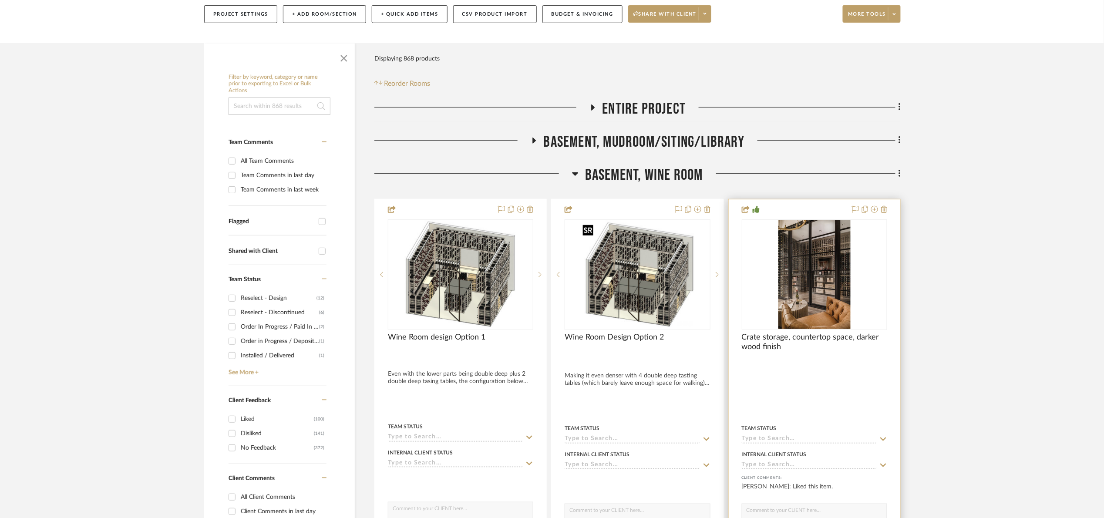
scroll to position [131, 0]
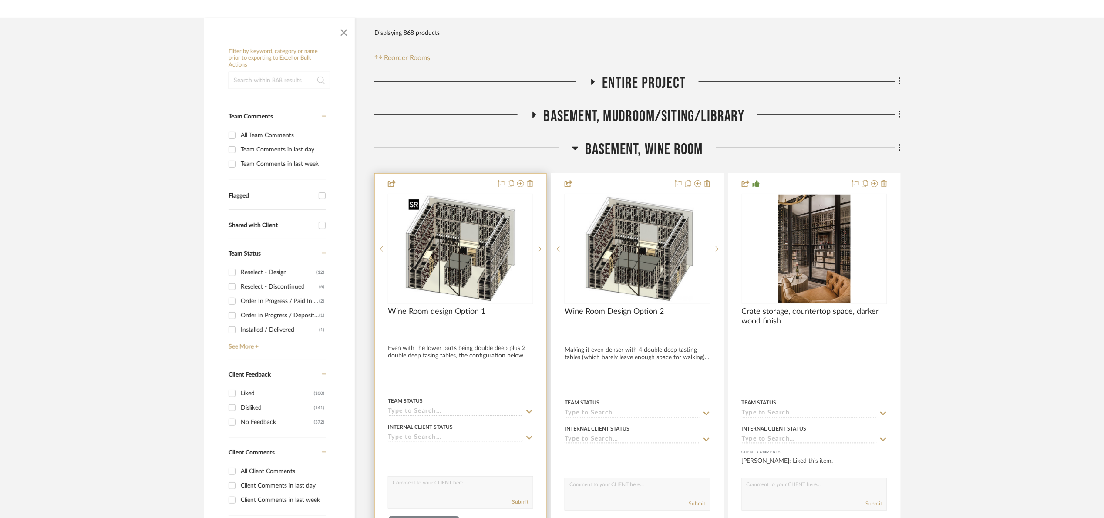
click at [505, 284] on img "0" at bounding box center [461, 249] width 112 height 109
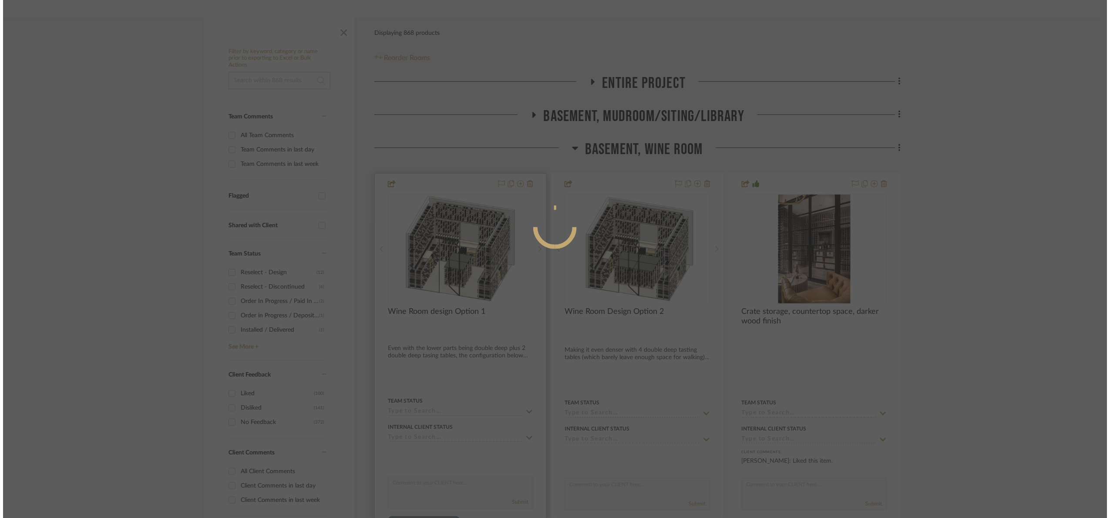
scroll to position [0, 0]
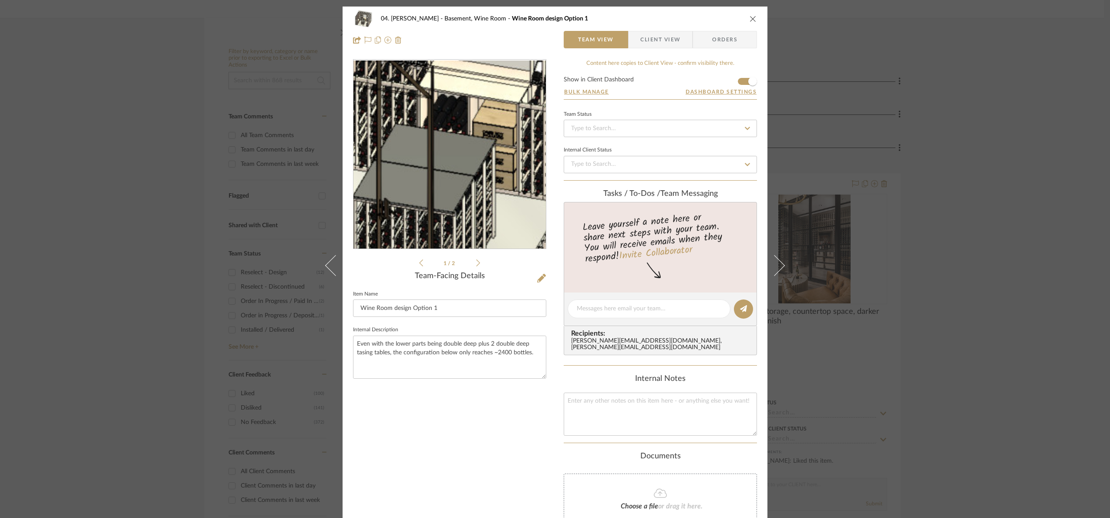
click at [451, 172] on img "0" at bounding box center [450, 155] width 192 height 188
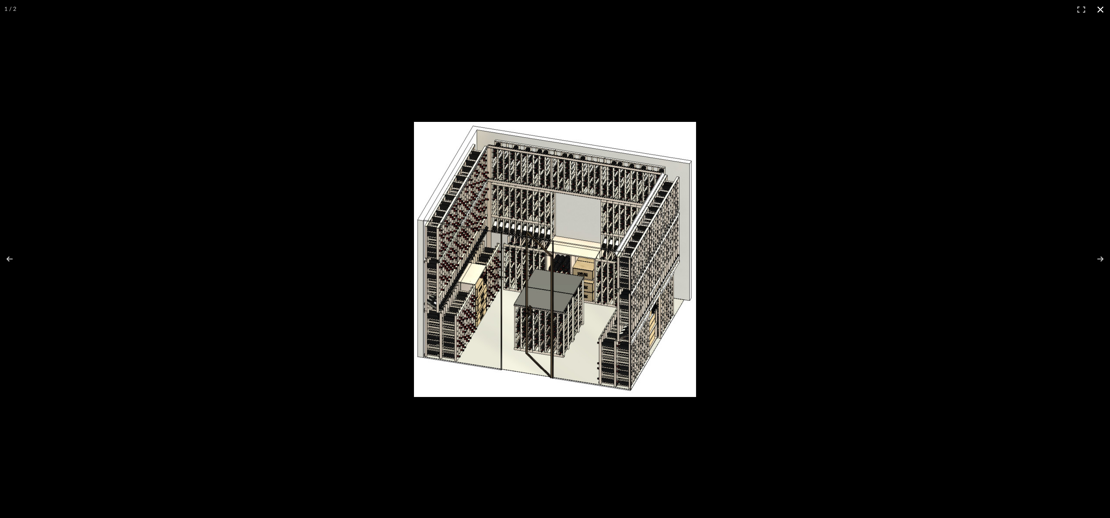
click at [791, 276] on div at bounding box center [732, 270] width 636 height 297
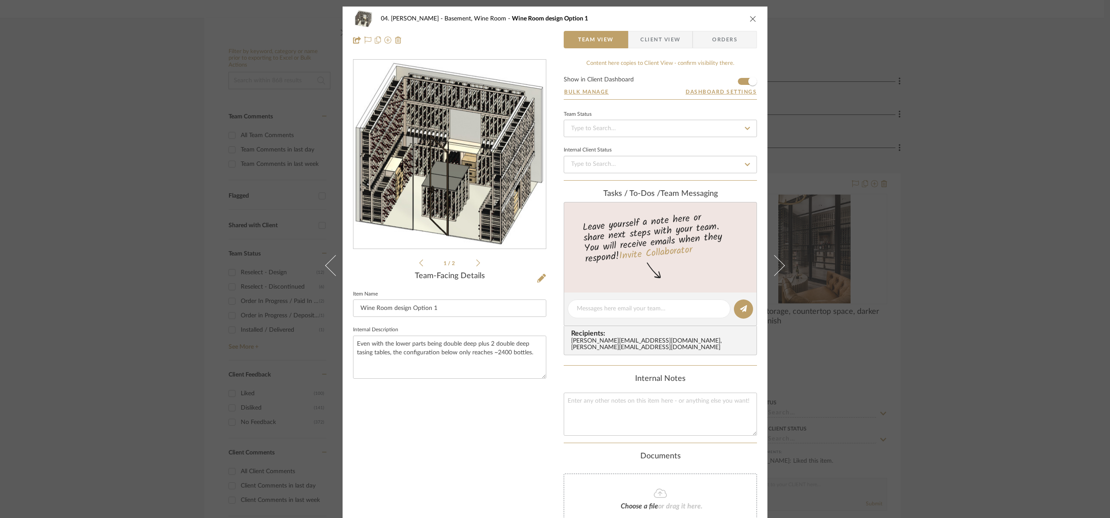
click at [476, 260] on icon at bounding box center [478, 263] width 4 height 8
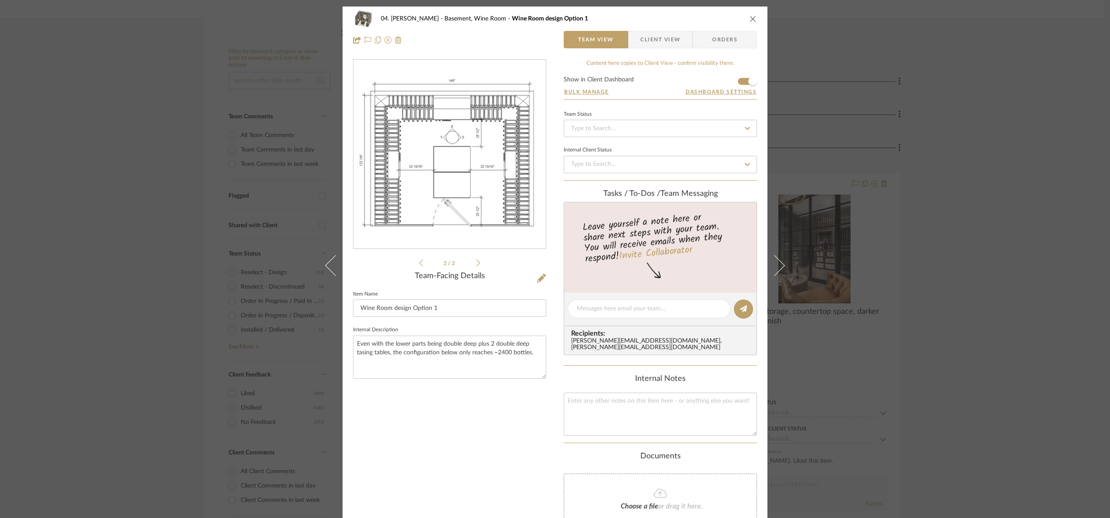
click at [449, 212] on img "1" at bounding box center [450, 154] width 192 height 158
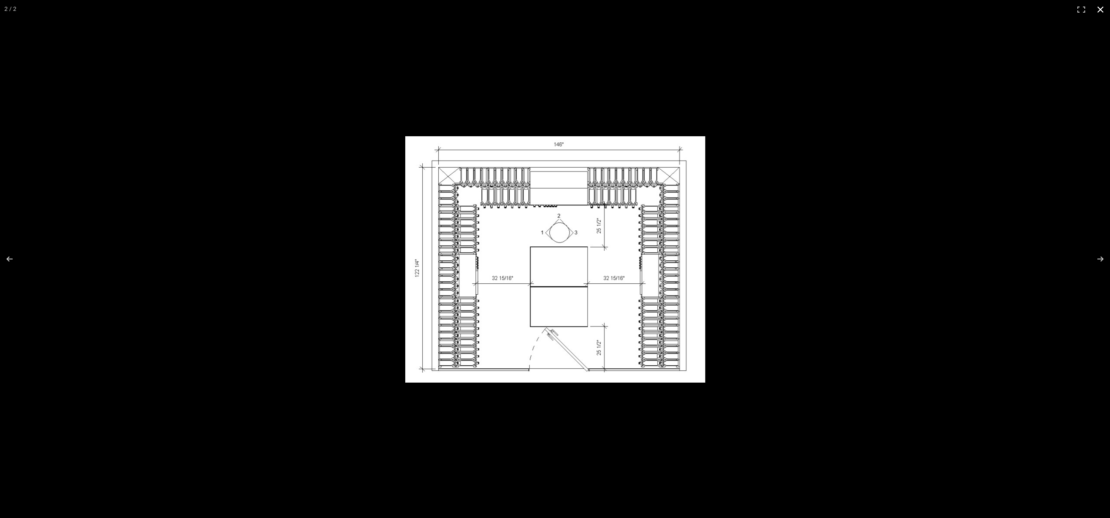
click at [291, 143] on div at bounding box center [555, 259] width 1110 height 518
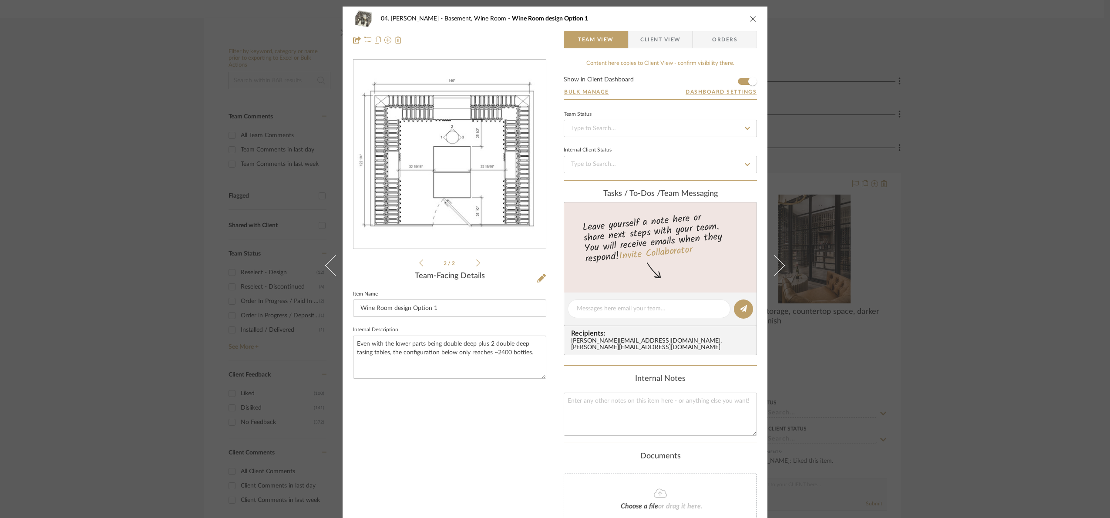
click at [419, 261] on icon at bounding box center [421, 263] width 4 height 8
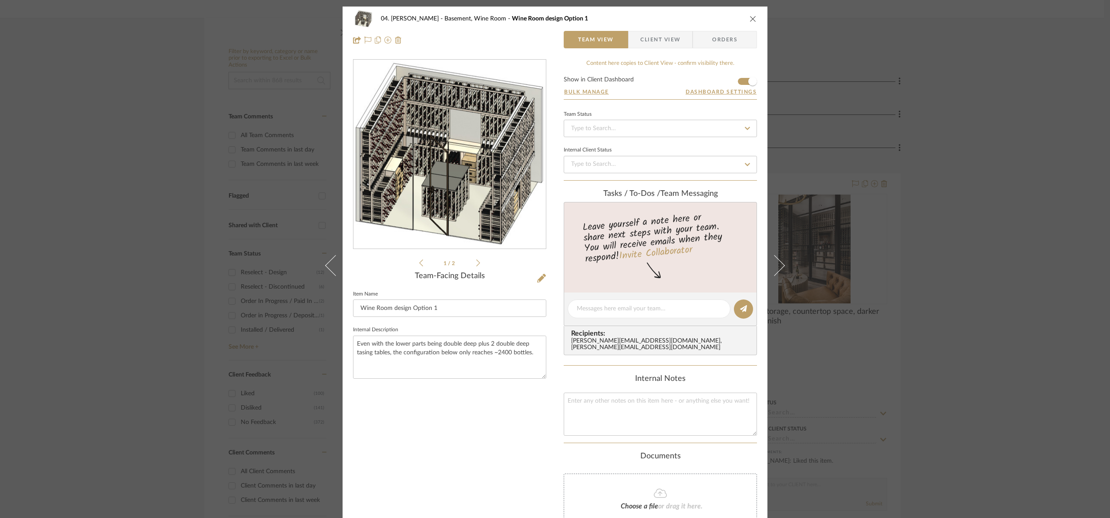
click at [412, 178] on img "0" at bounding box center [450, 155] width 192 height 188
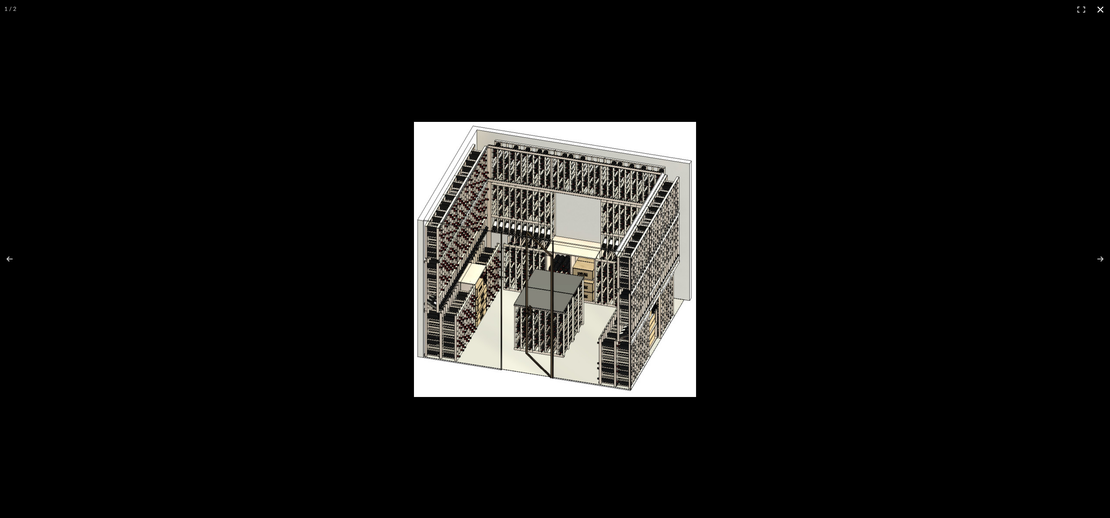
click at [1036, 152] on div at bounding box center [732, 270] width 636 height 297
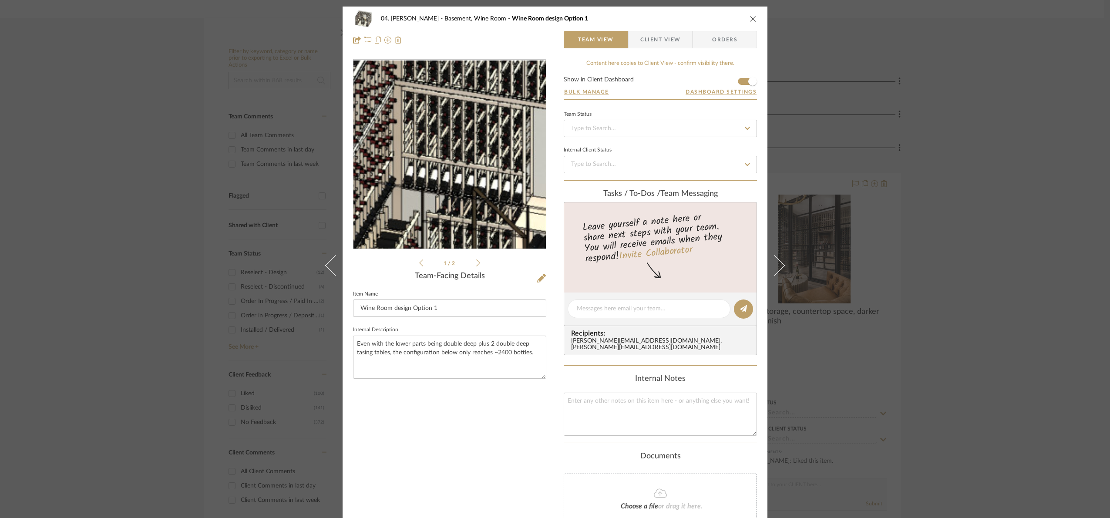
click at [420, 124] on img "0" at bounding box center [450, 155] width 192 height 188
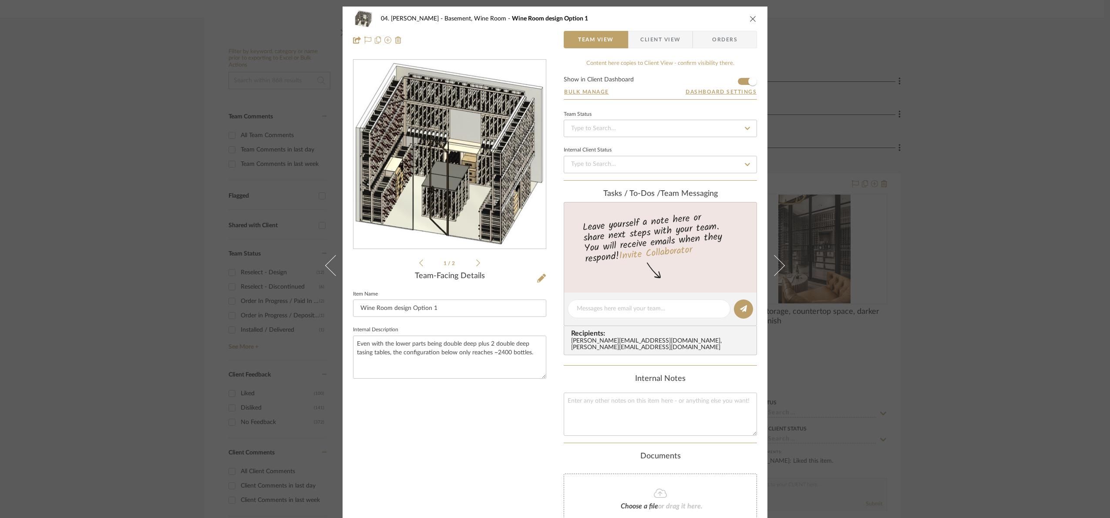
drag, startPoint x: 552, startPoint y: 210, endPoint x: 398, endPoint y: 152, distance: 163.7
